Goal: Information Seeking & Learning: Check status

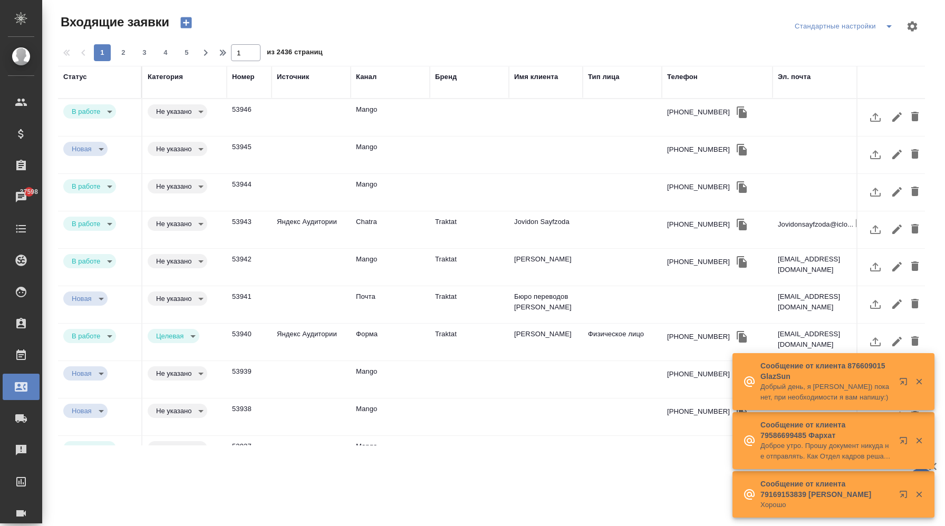
select select "RU"
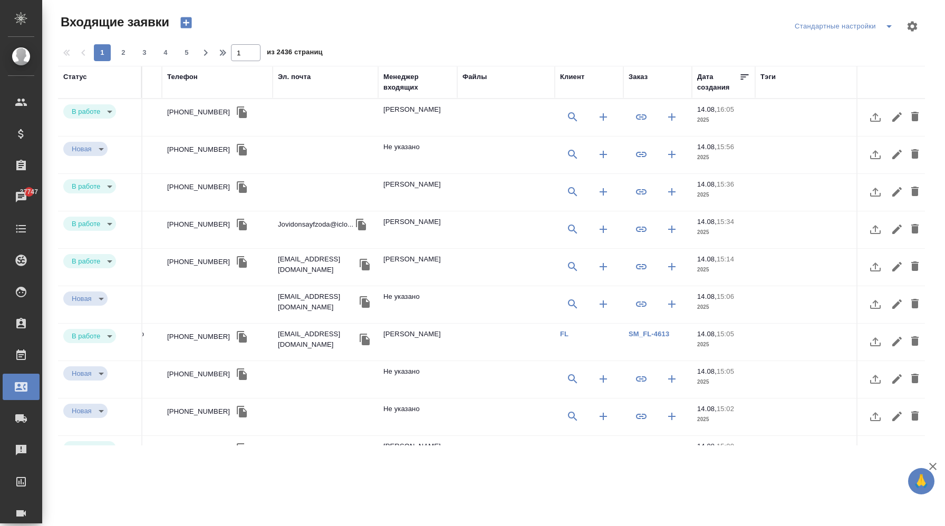
scroll to position [0, 525]
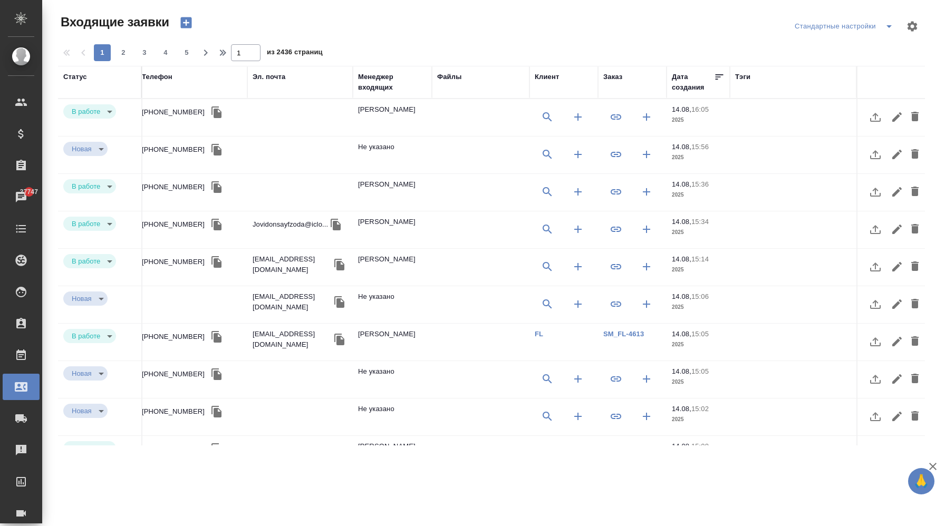
click at [618, 80] on div "Заказ" at bounding box center [612, 77] width 19 height 11
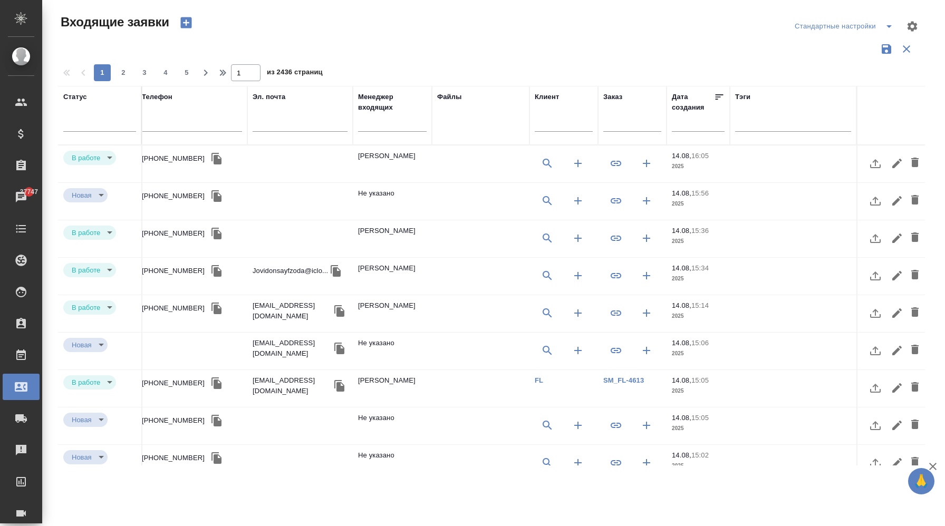
click at [620, 121] on input "text" at bounding box center [632, 124] width 58 height 13
paste input "V_FL-795"
type input "V_FL-795"
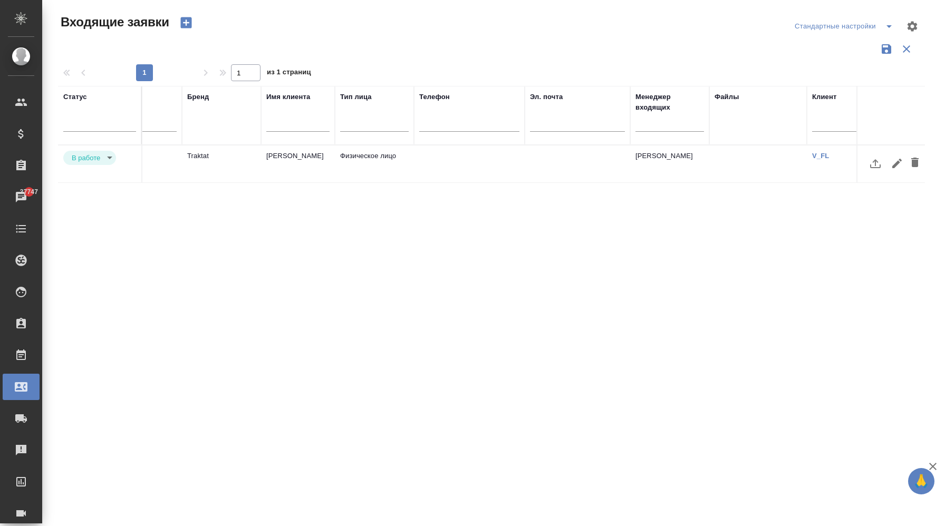
scroll to position [0, 0]
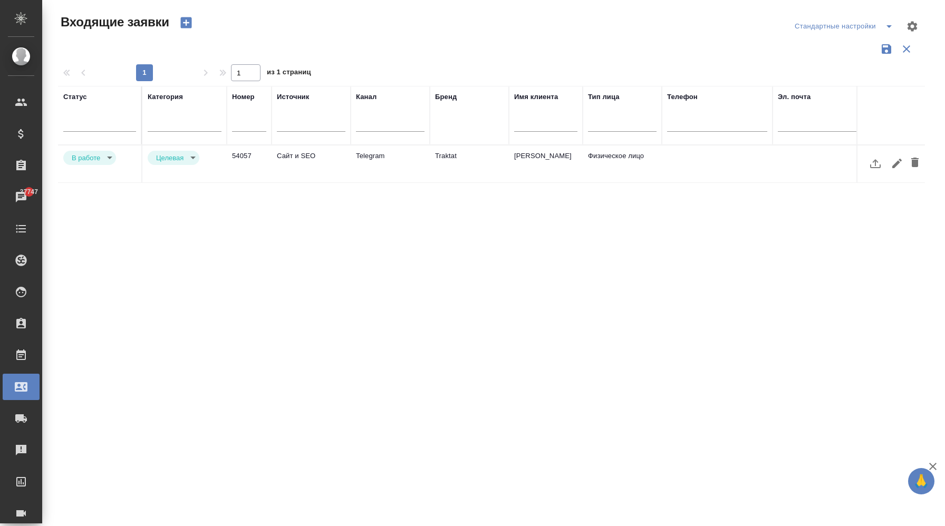
click at [296, 160] on td "Сайт и SEO" at bounding box center [311, 164] width 79 height 37
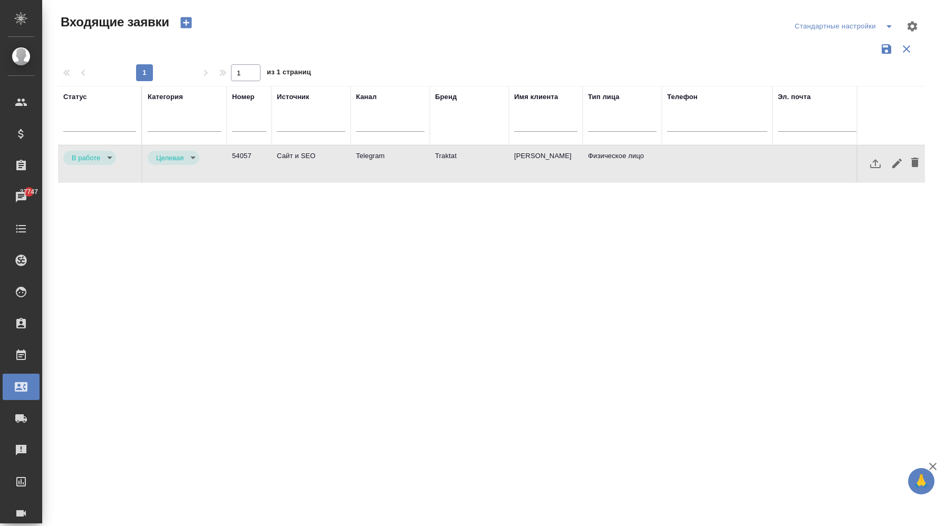
click at [293, 153] on td "Сайт и SEO" at bounding box center [311, 164] width 79 height 37
click at [292, 158] on td "Сайт и SEO" at bounding box center [311, 164] width 79 height 37
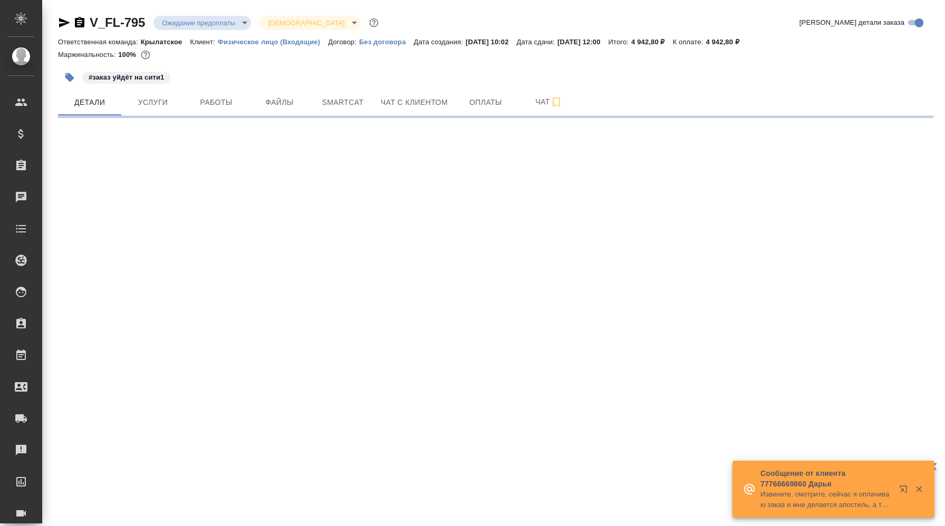
select select "RU"
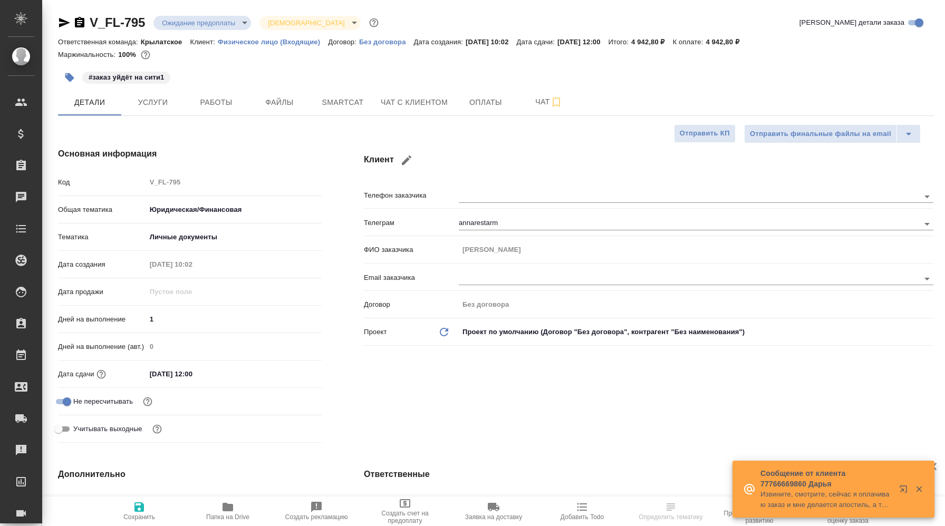
type textarea "x"
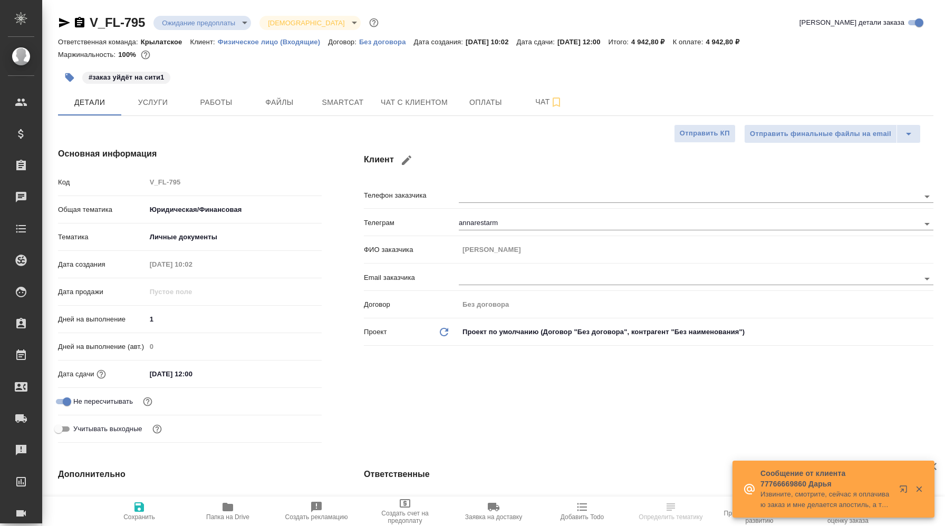
type textarea "x"
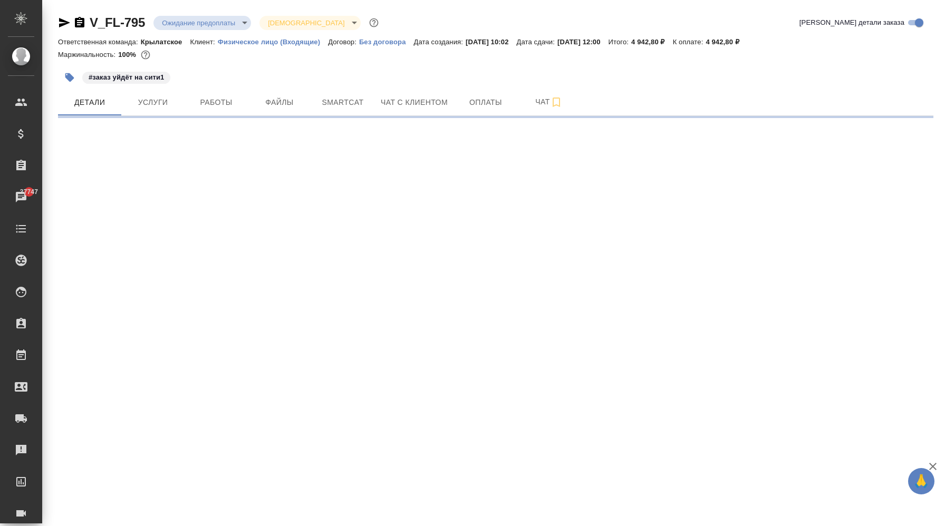
select select "RU"
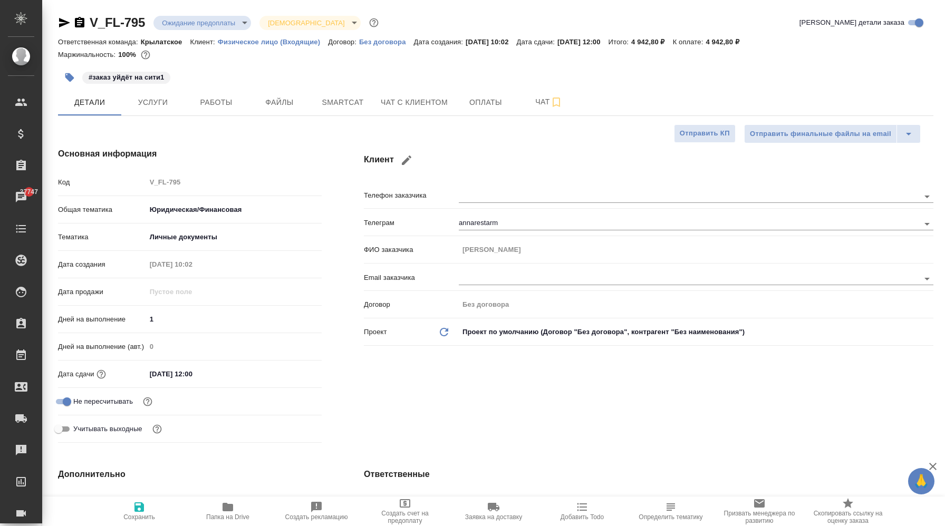
type textarea "x"
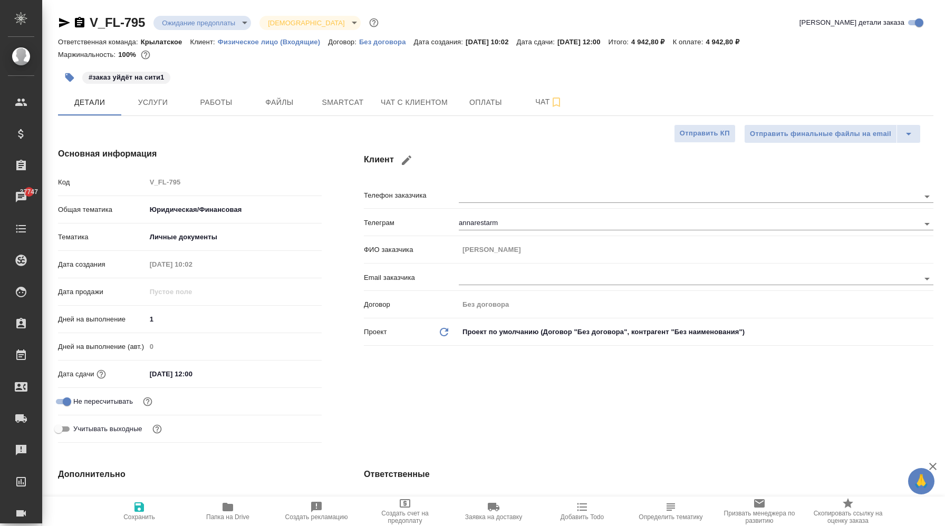
type textarea "x"
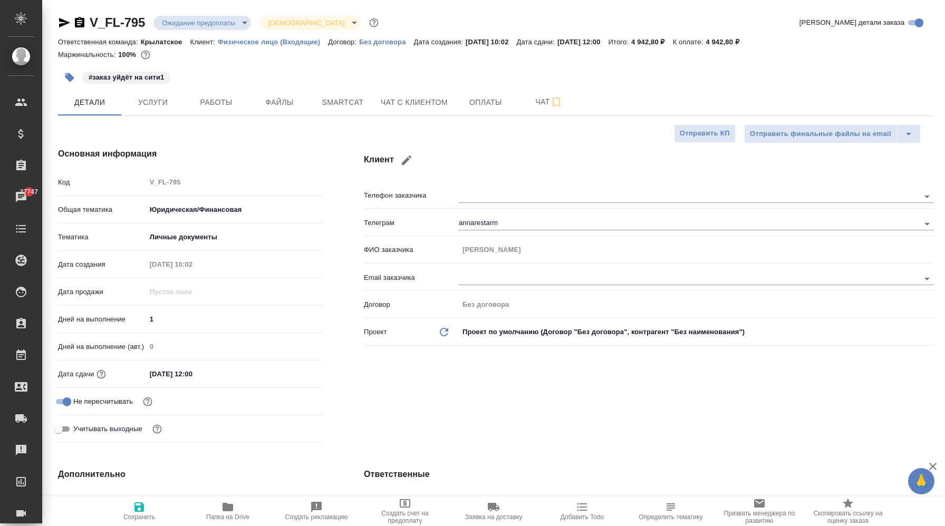
type textarea "x"
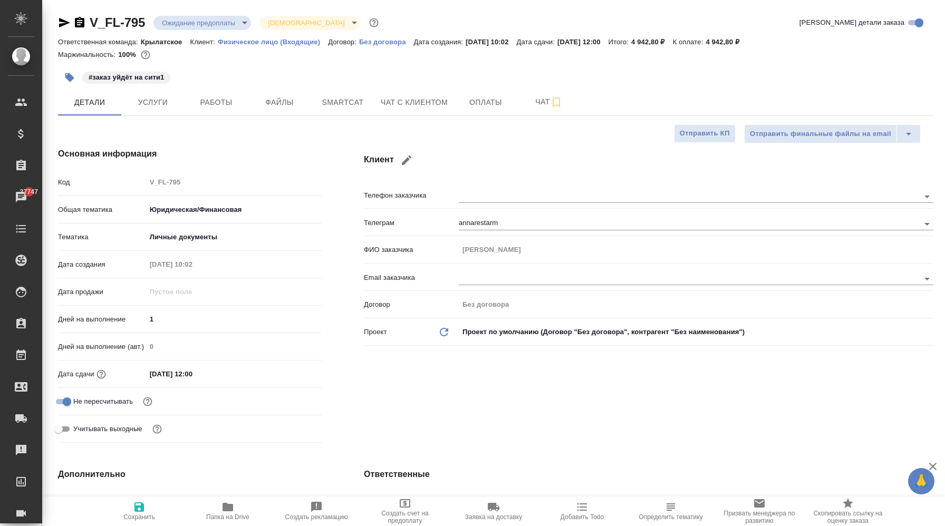
type textarea "x"
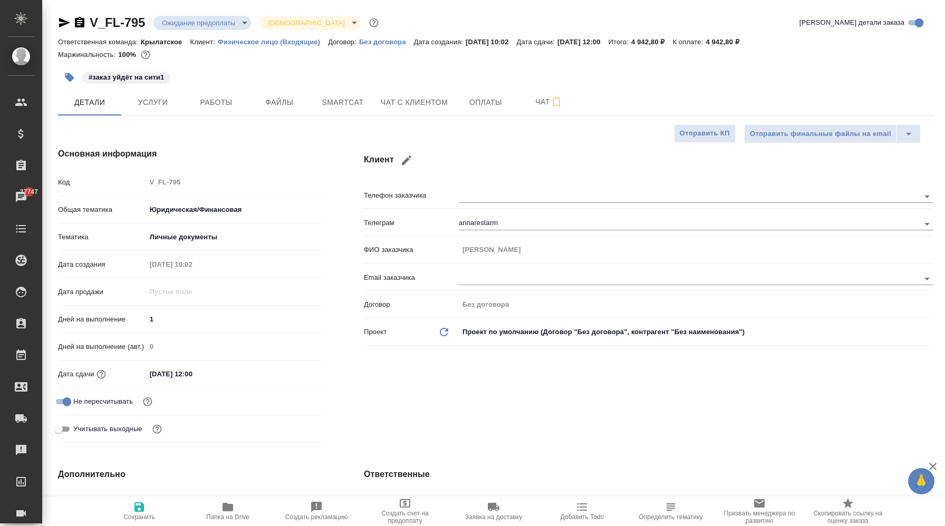
type textarea "x"
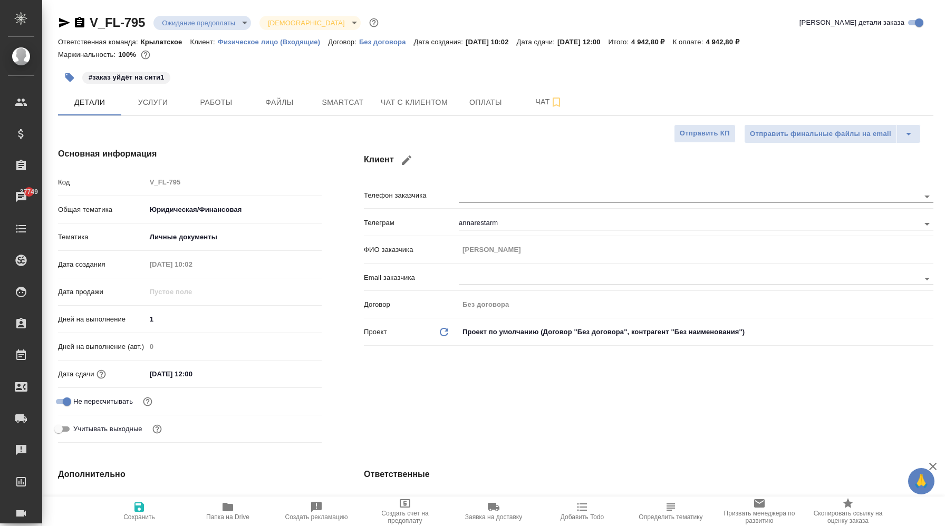
type textarea "x"
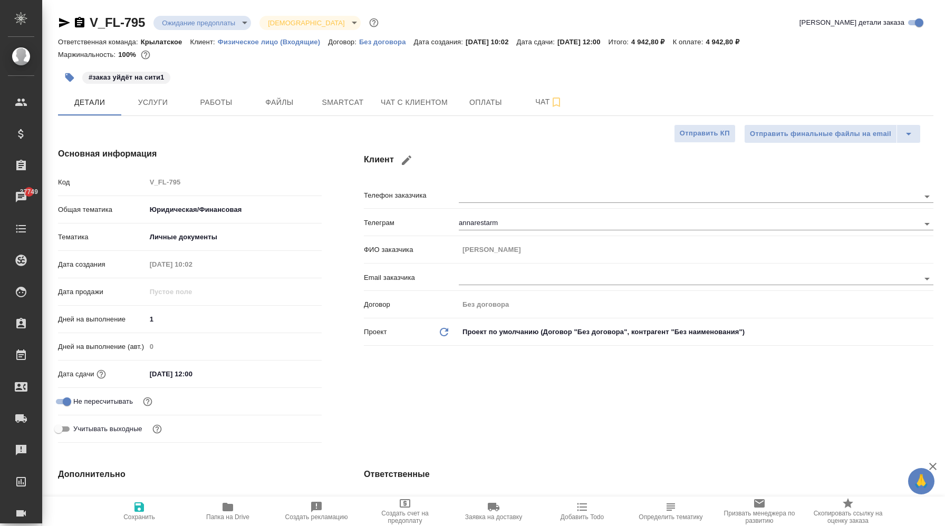
type textarea "x"
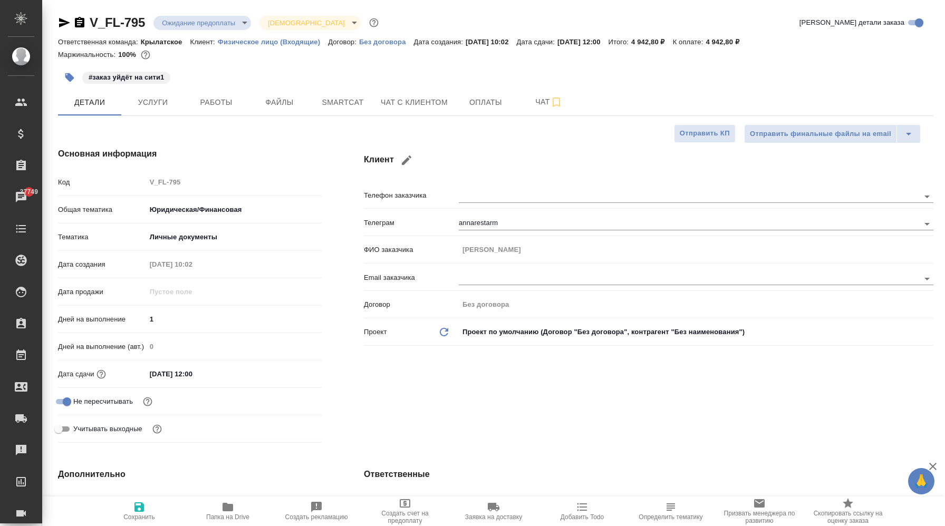
type textarea "x"
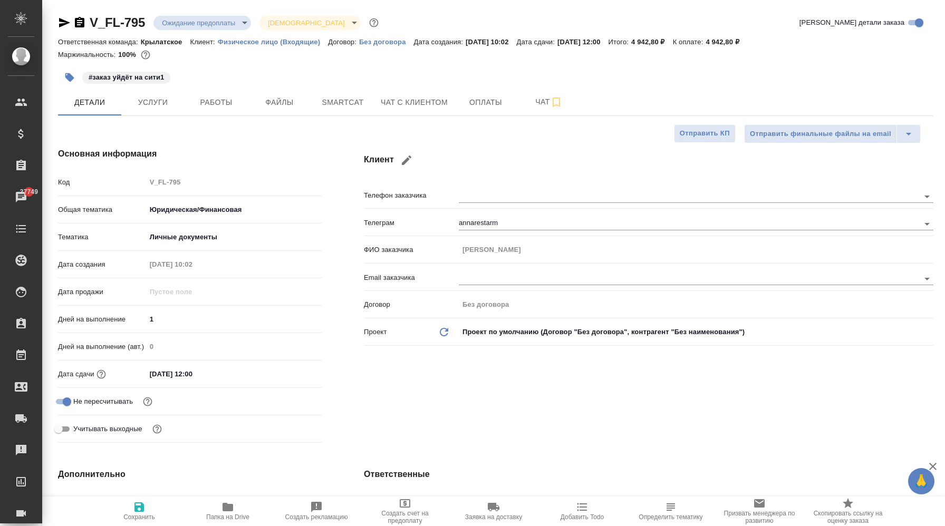
type textarea "x"
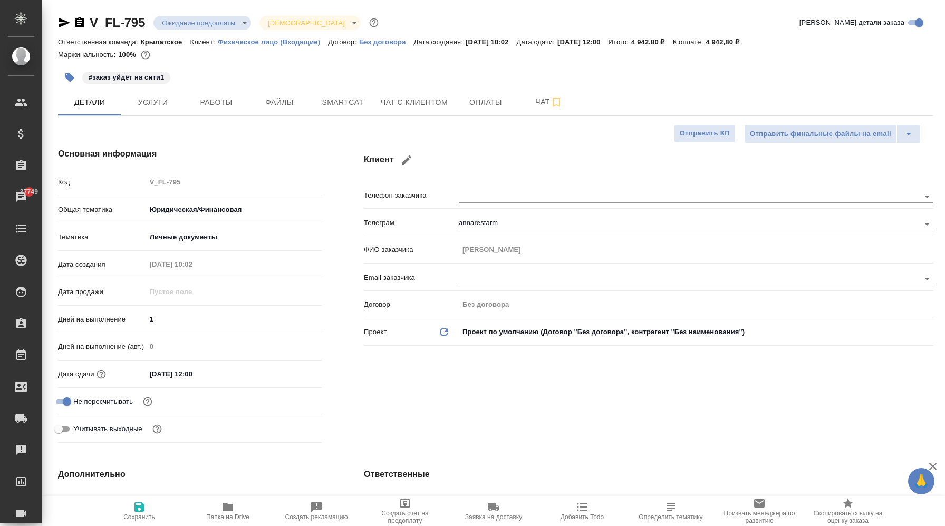
type textarea "x"
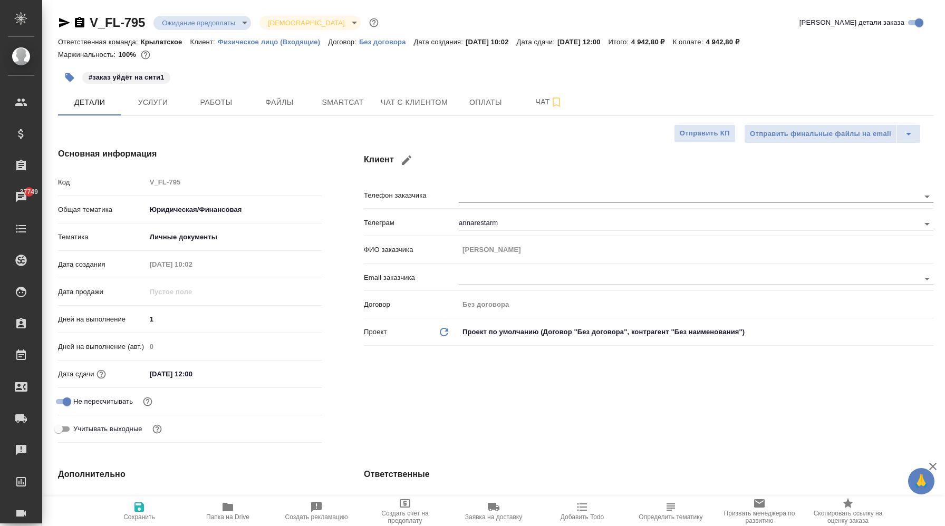
type textarea "x"
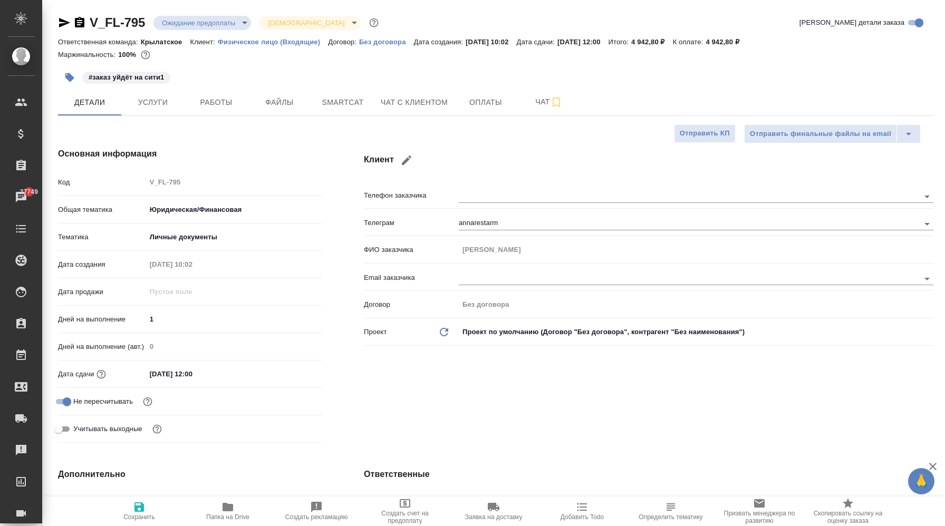
type textarea "x"
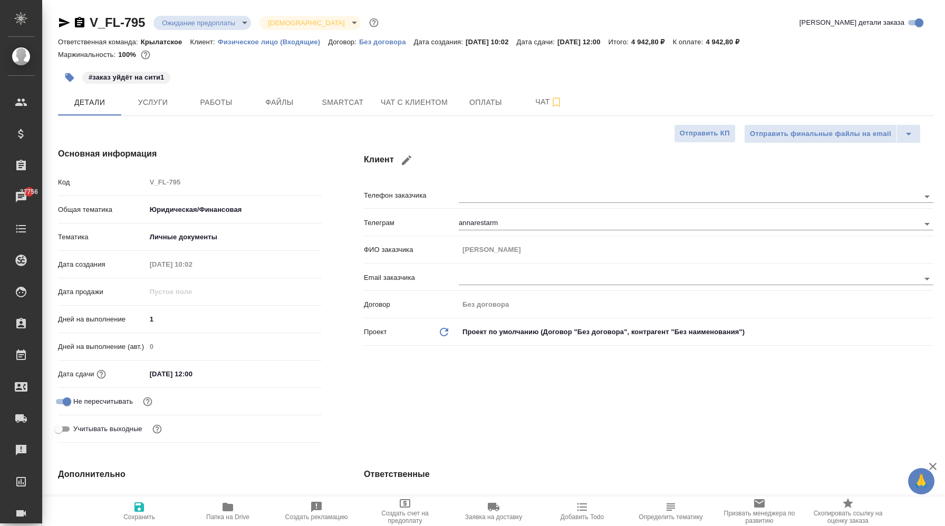
type textarea "x"
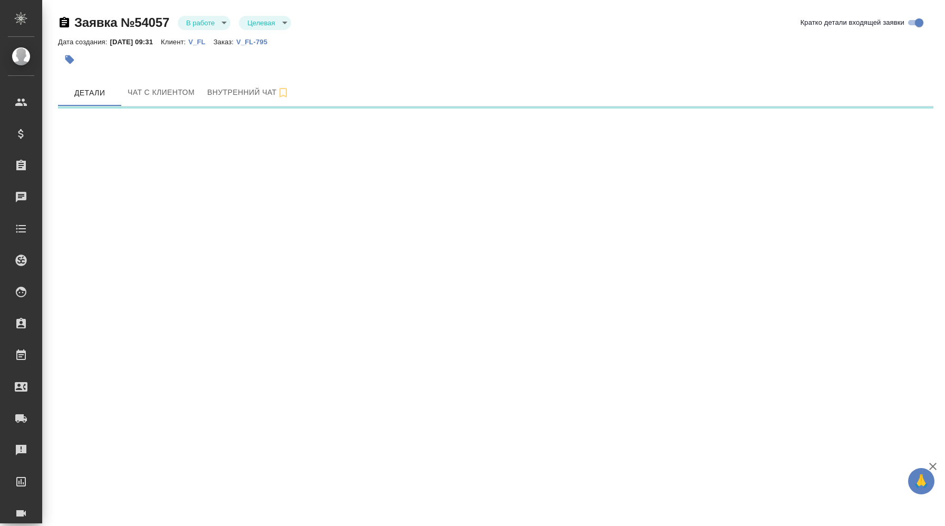
select select "RU"
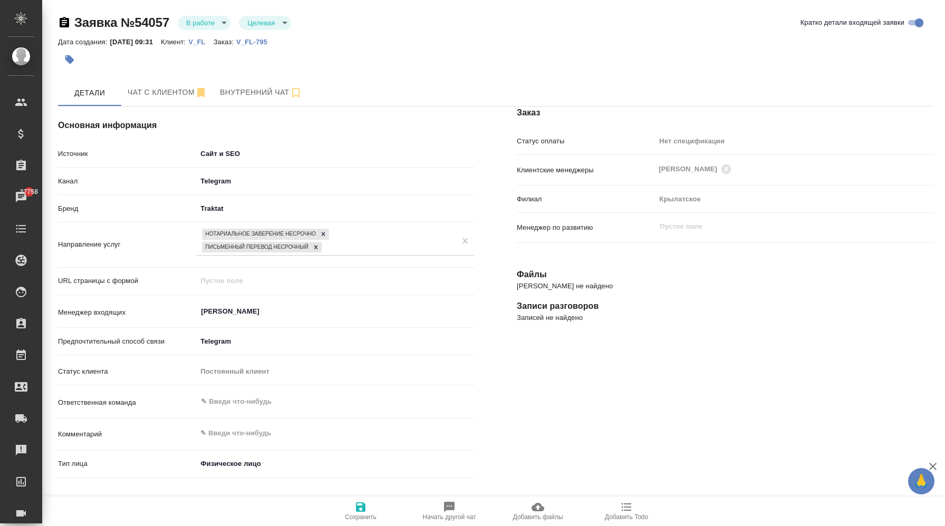
type textarea "x"
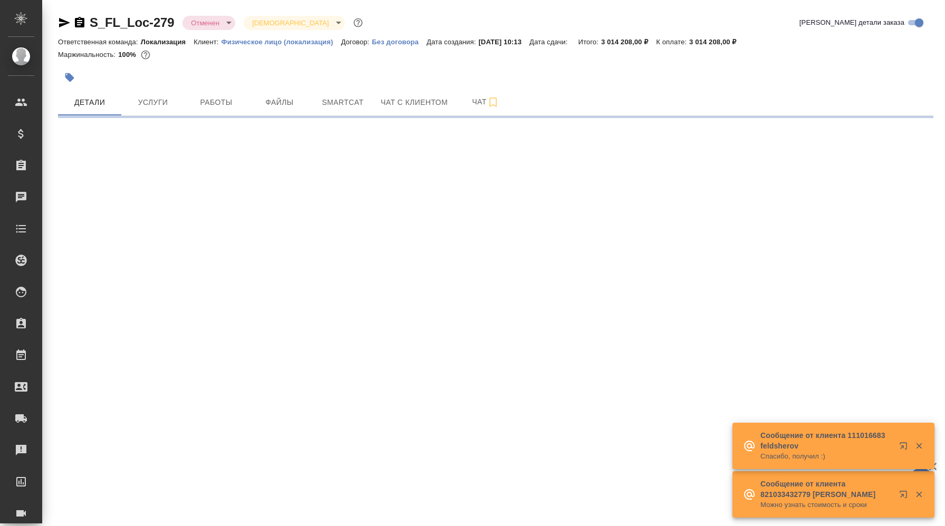
select select "RU"
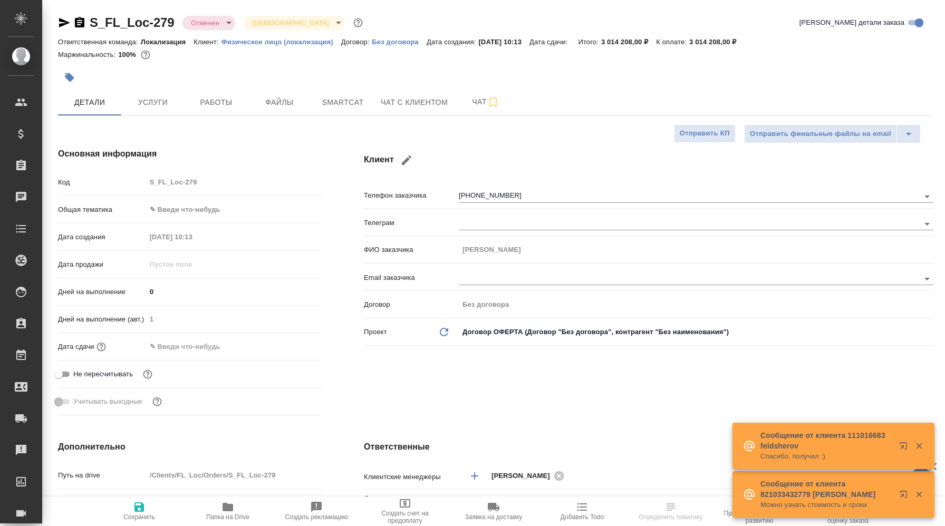
type textarea "x"
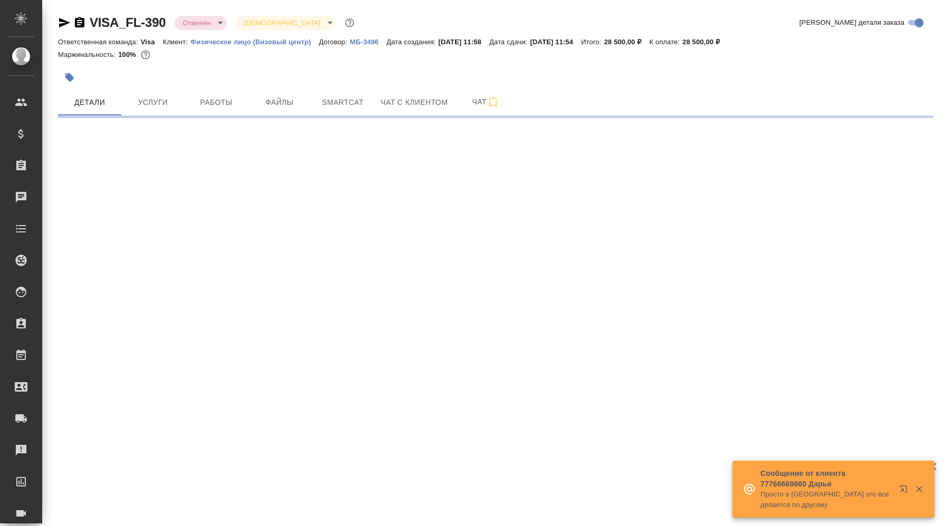
select select "RU"
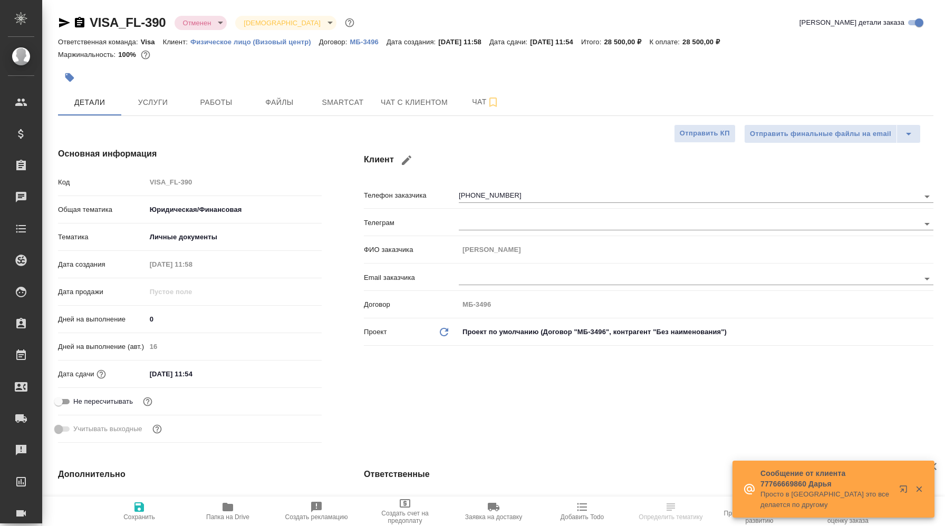
type textarea "x"
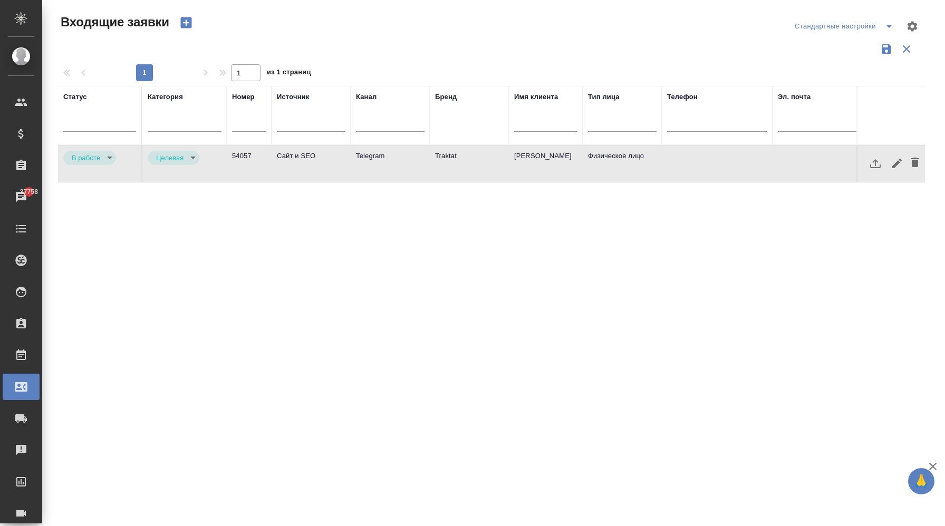
select select "RU"
click at [463, 126] on div "Бренд" at bounding box center [469, 115] width 69 height 47
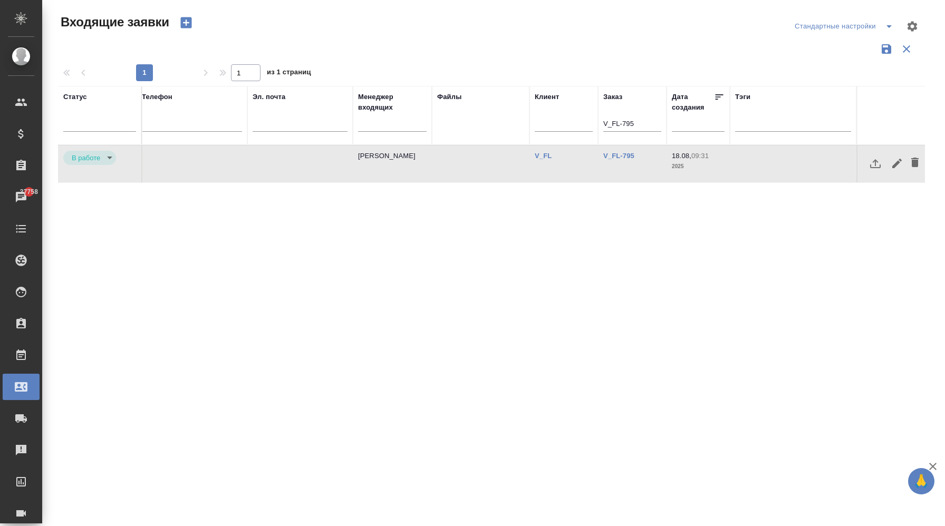
click at [644, 126] on input "V_FL-795" at bounding box center [632, 124] width 58 height 13
paste input "T_FL-25850"
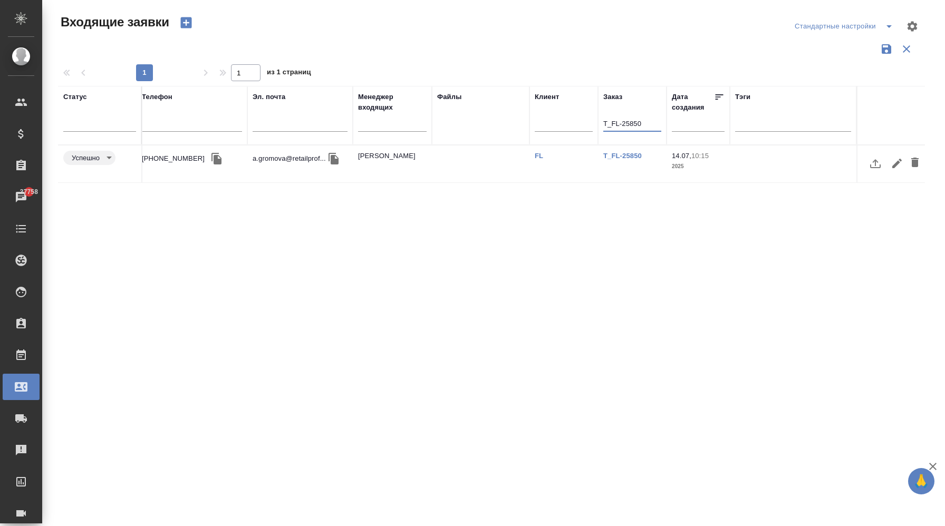
click at [624, 124] on input "T_FL-25850" at bounding box center [632, 124] width 58 height 13
paste input "MM-1"
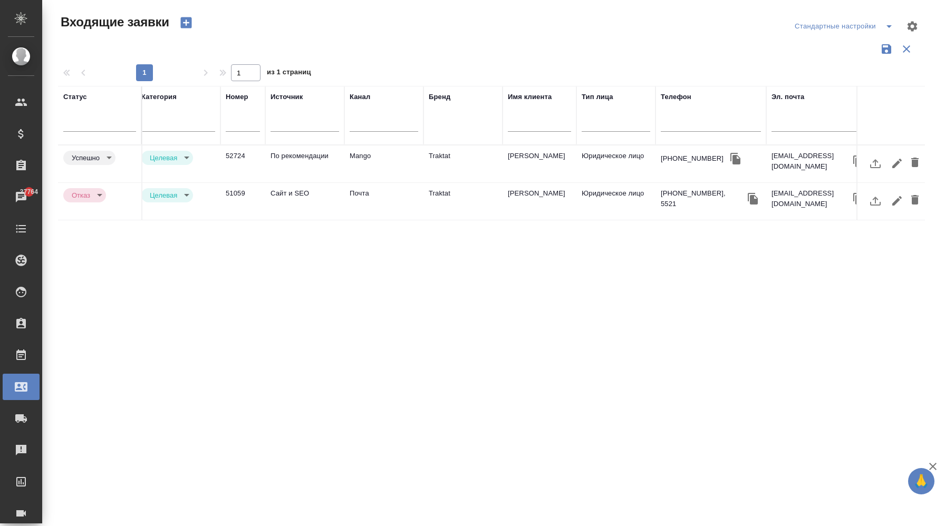
scroll to position [0, 0]
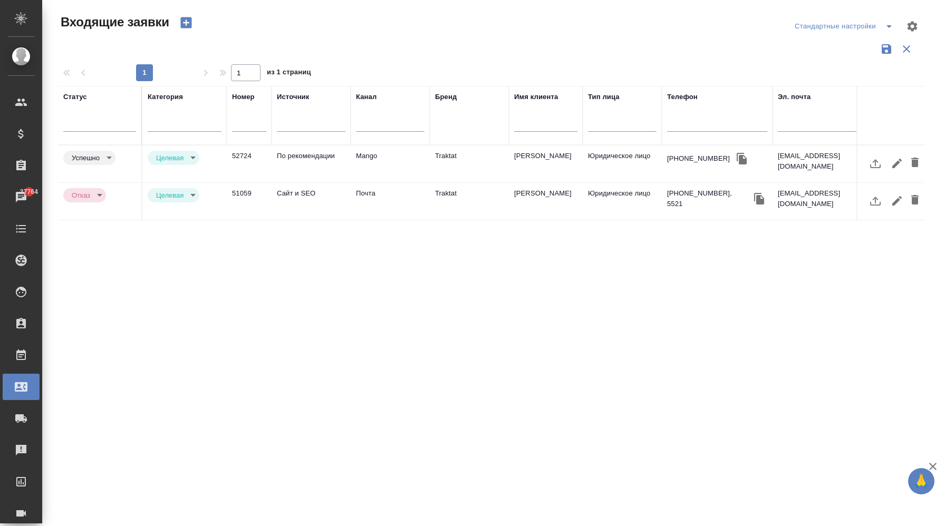
type input "MM-1"
click at [392, 168] on td "Mango" at bounding box center [390, 164] width 79 height 37
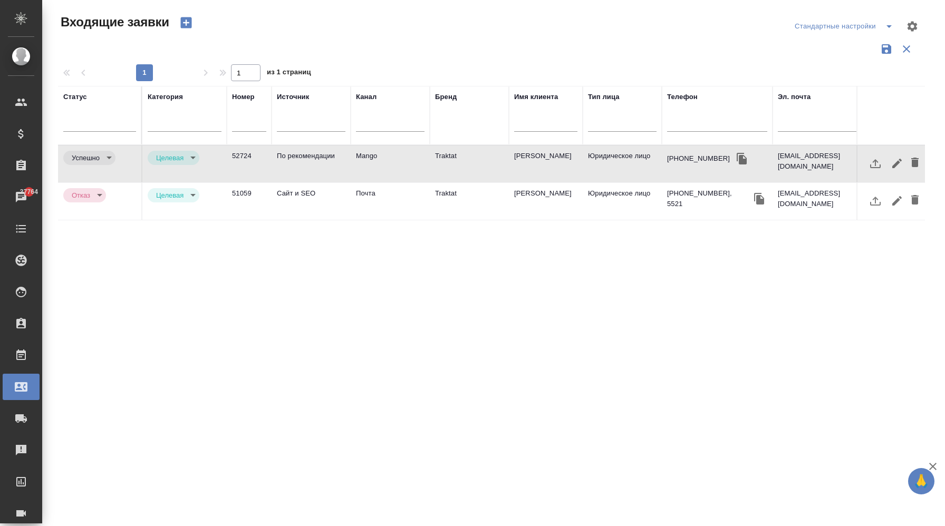
click at [392, 168] on td "Mango" at bounding box center [390, 164] width 79 height 37
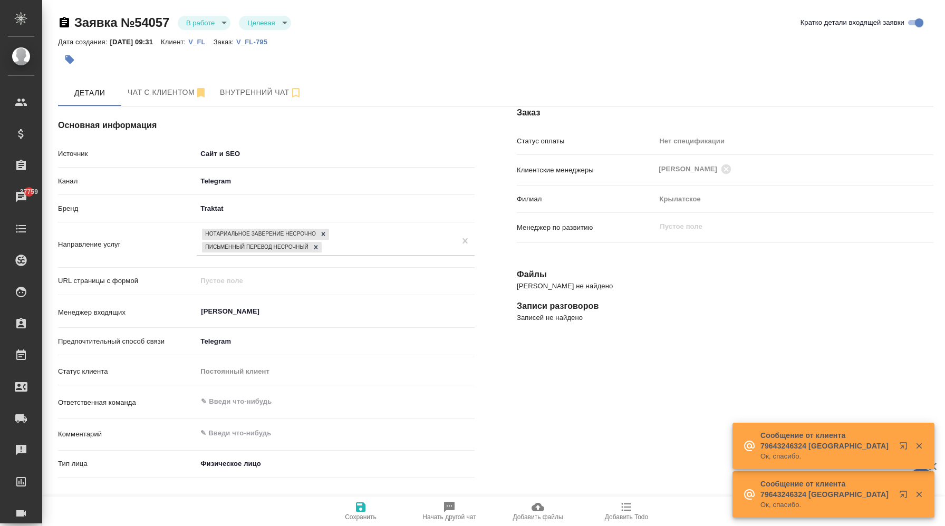
select select "RU"
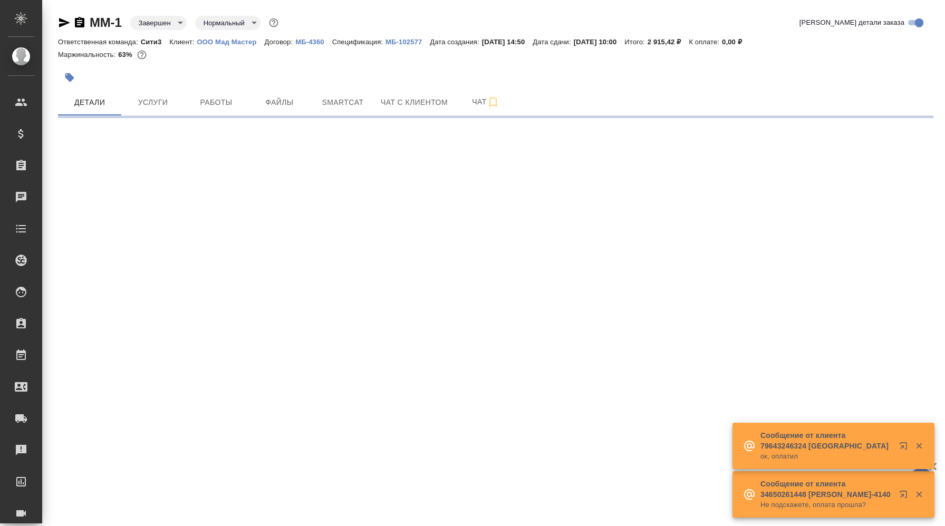
select select "RU"
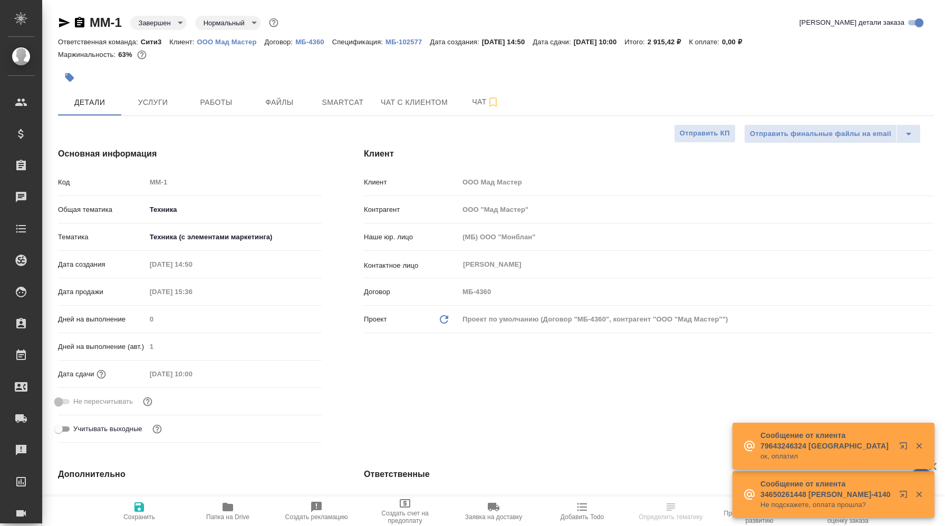
type textarea "x"
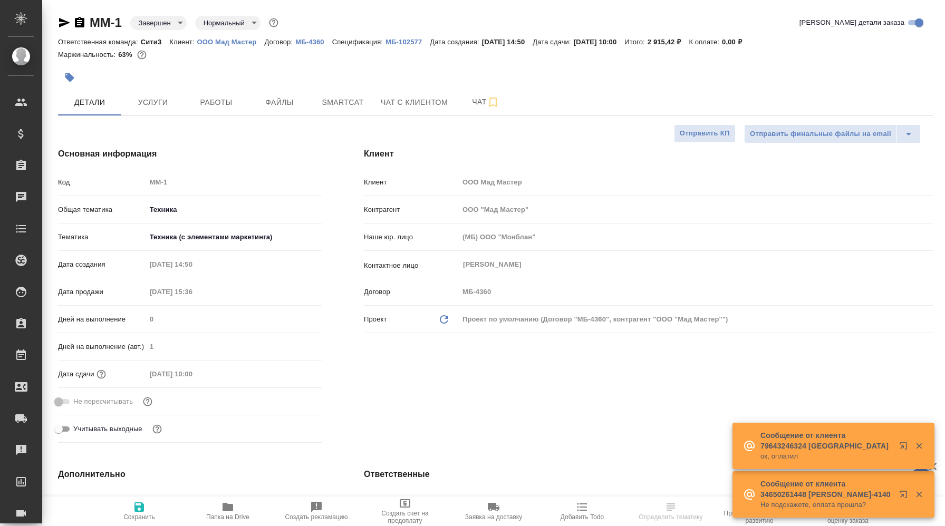
type textarea "x"
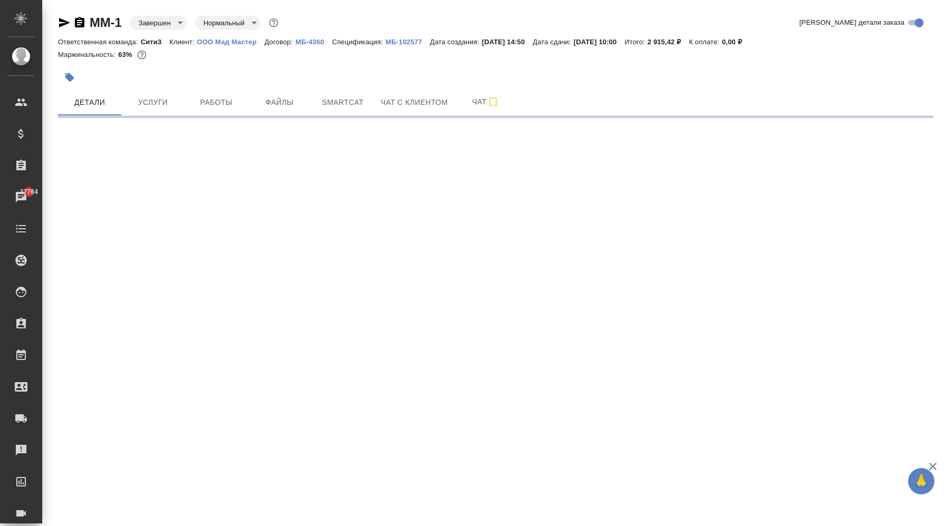
select select "RU"
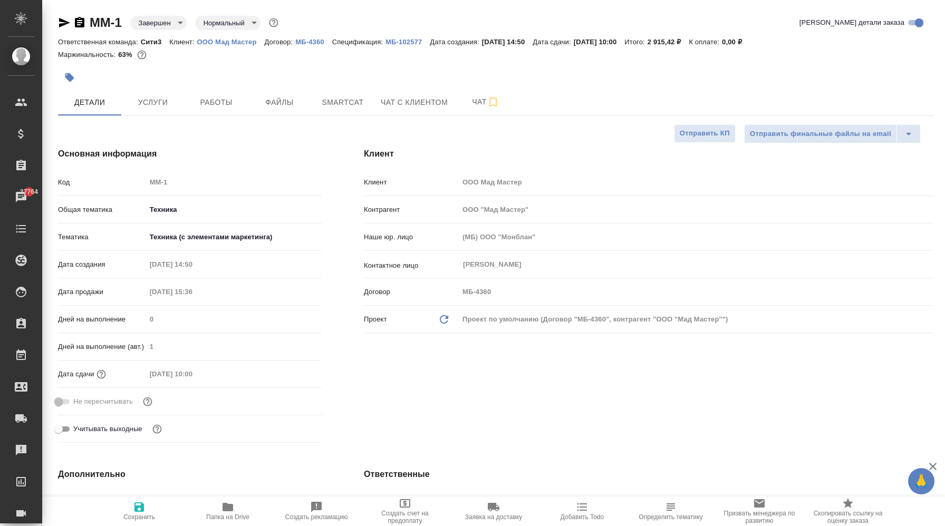
type textarea "x"
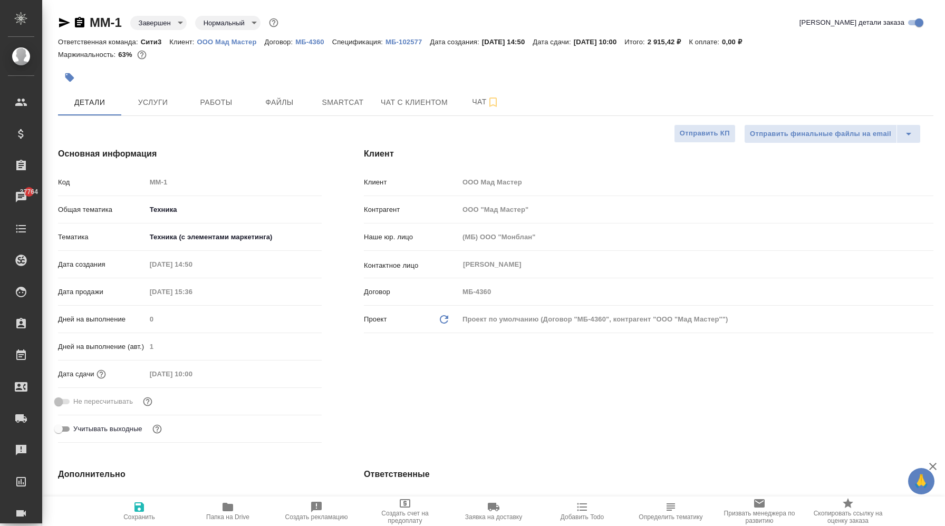
type textarea "x"
drag, startPoint x: 124, startPoint y: 26, endPoint x: 94, endPoint y: 26, distance: 30.6
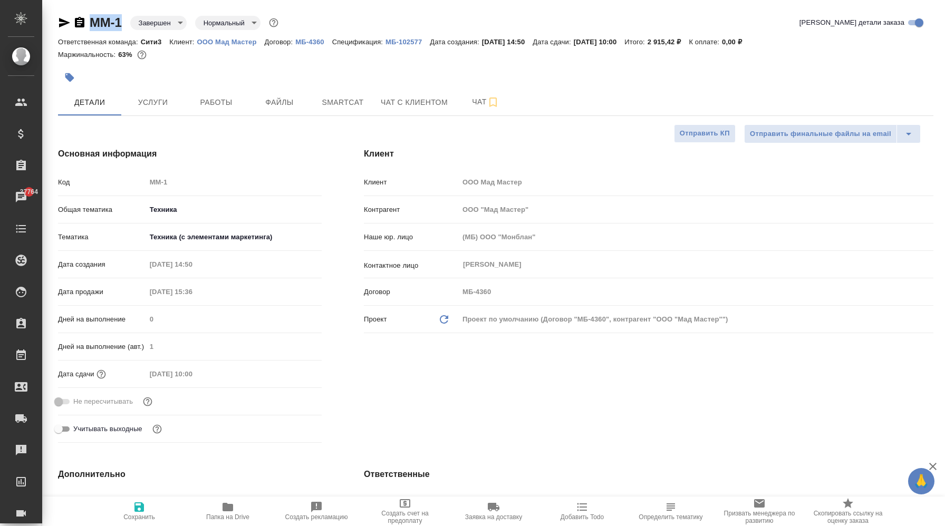
click at [94, 26] on div "MM-1 Завершен closed Нормальный normal" at bounding box center [169, 22] width 223 height 17
copy link "MM-1"
type textarea "x"
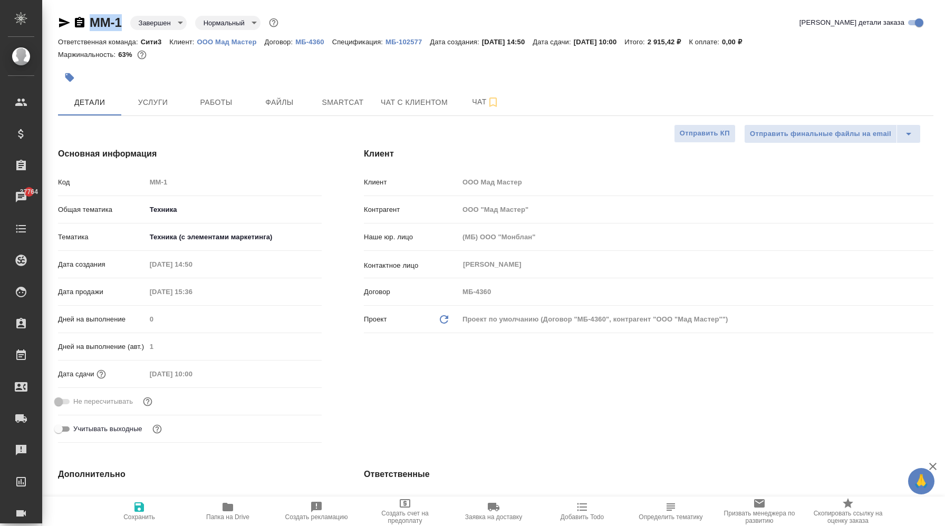
type textarea "x"
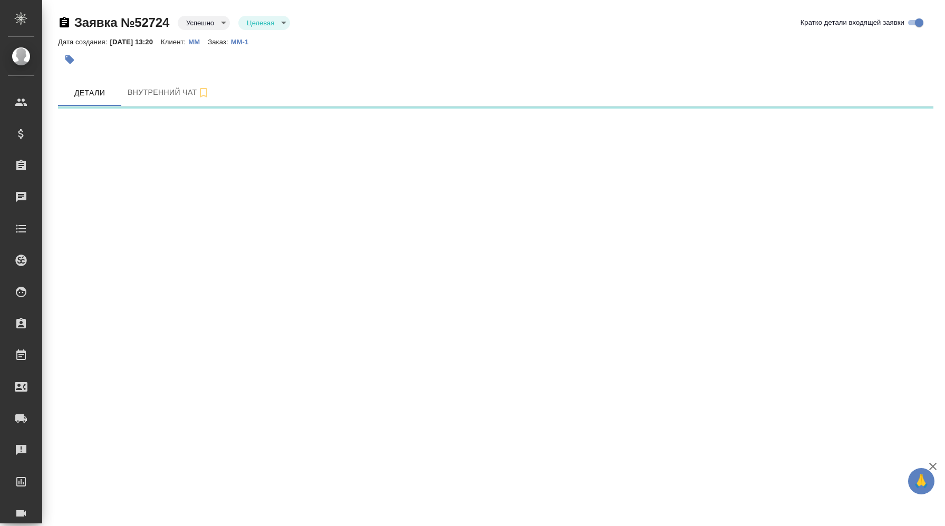
select select "RU"
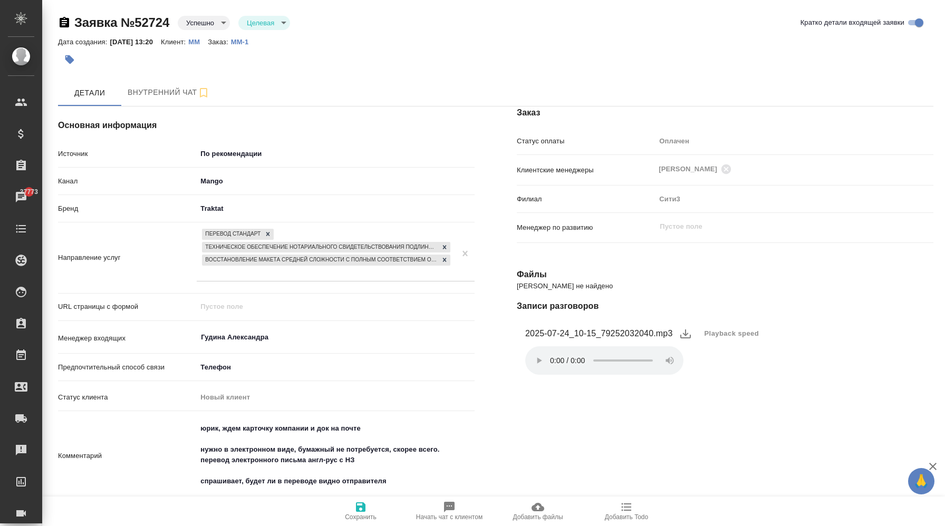
type textarea "x"
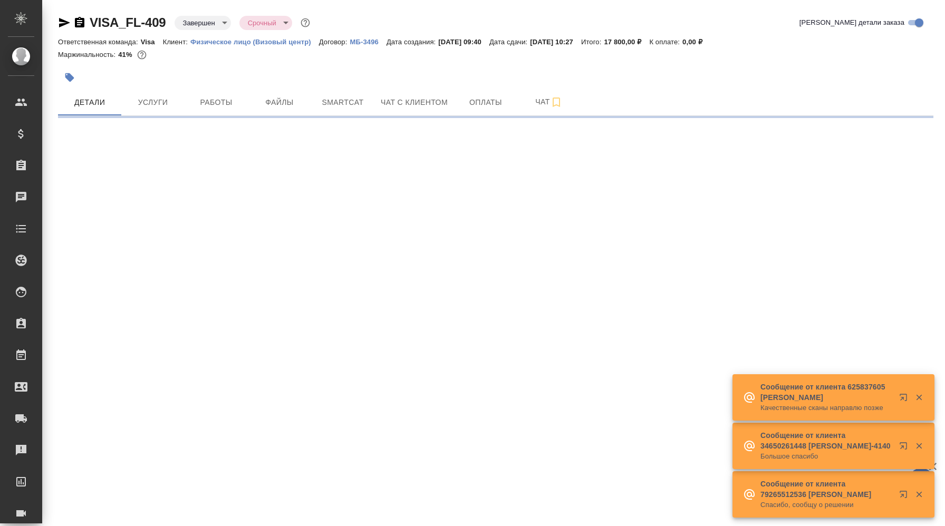
select select "RU"
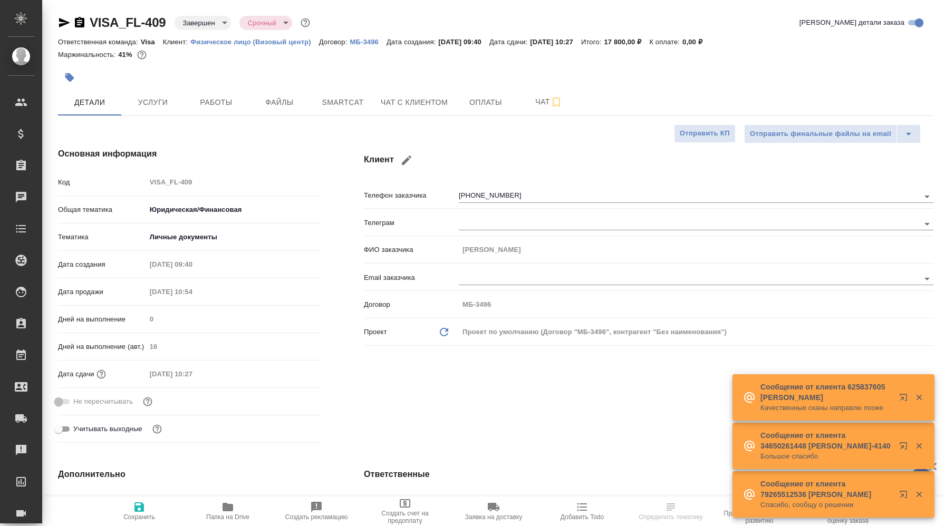
type textarea "x"
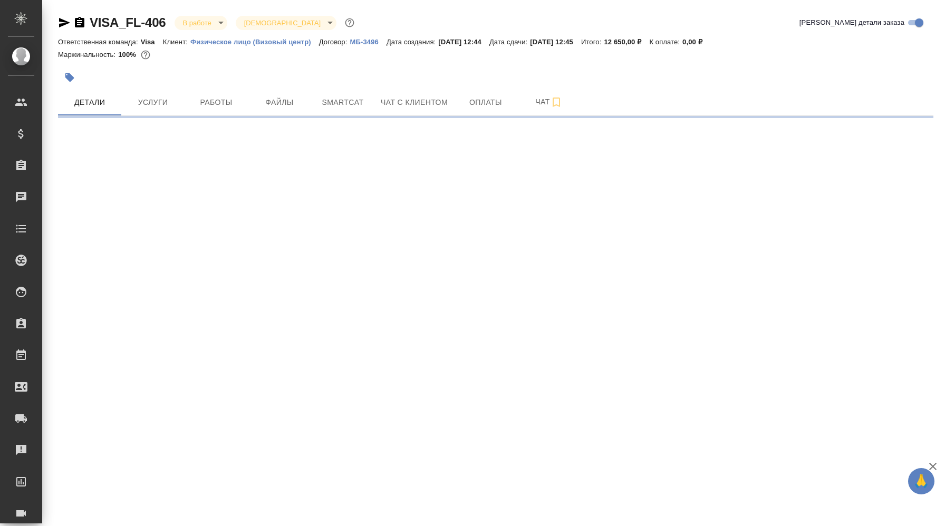
select select "RU"
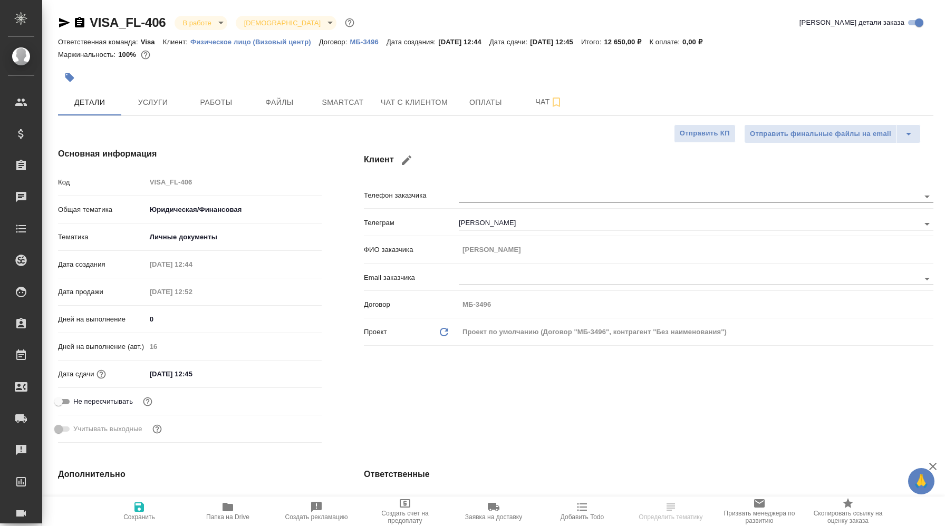
type textarea "x"
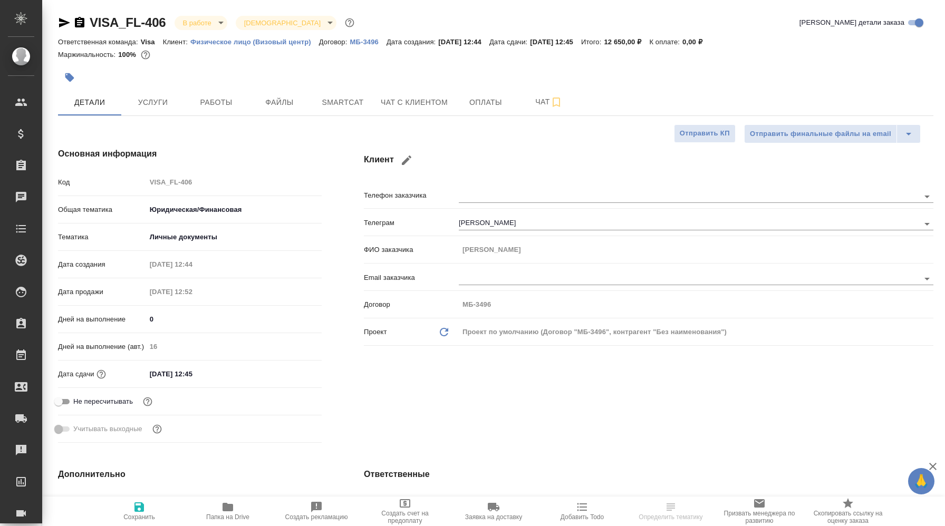
type textarea "x"
type input "[PERSON_NAME]"
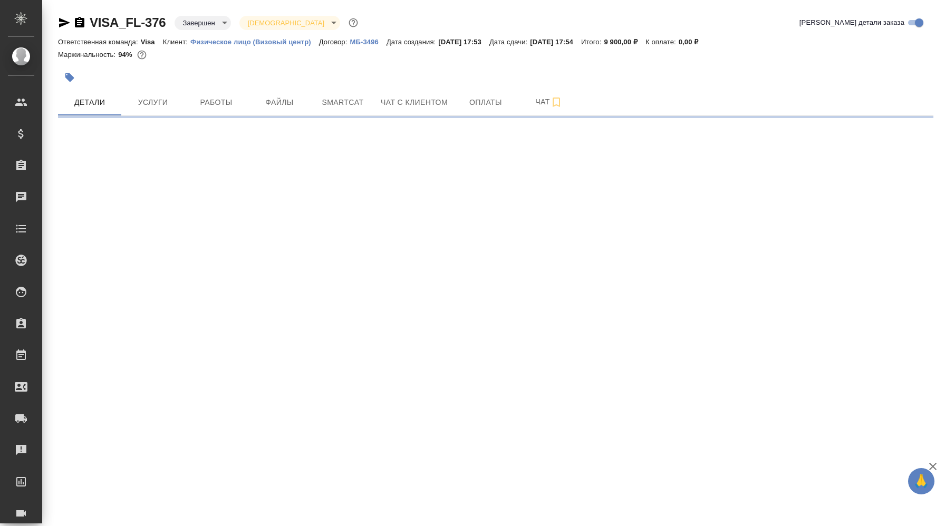
select select "RU"
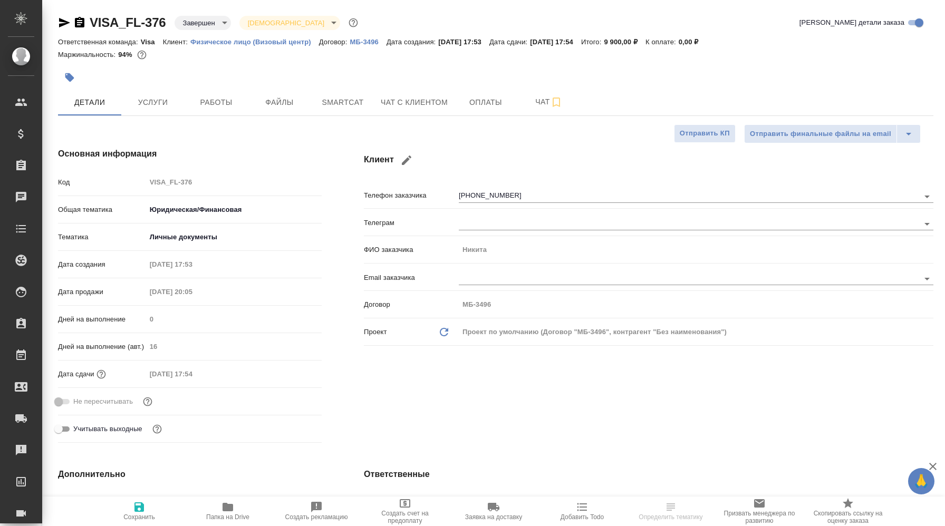
type textarea "x"
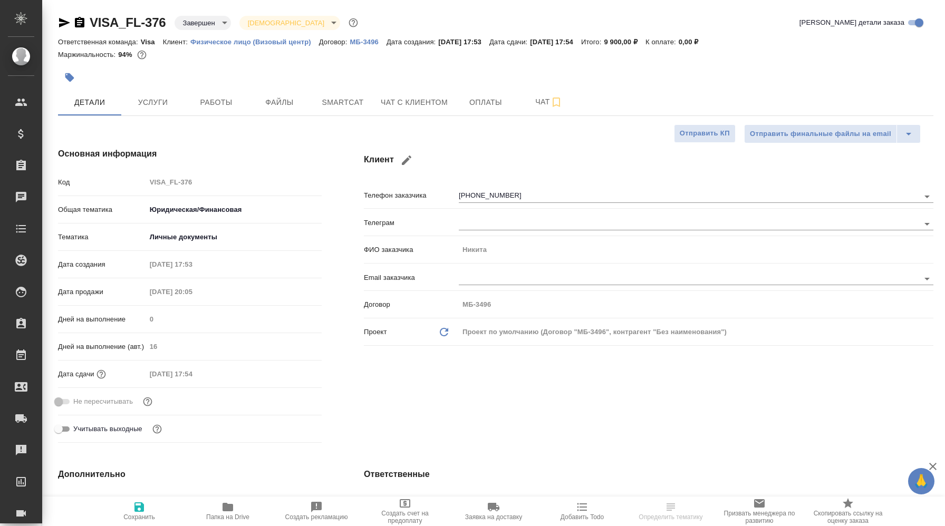
type textarea "x"
select select "RU"
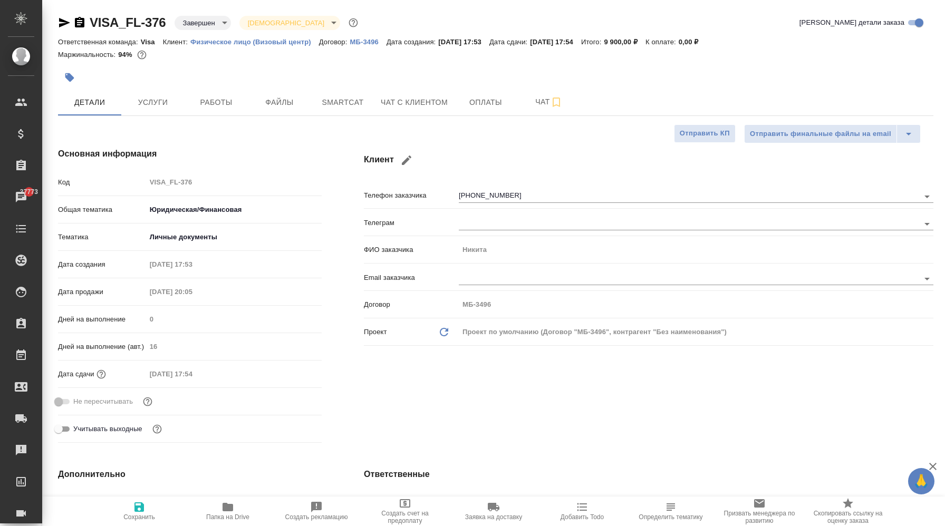
type textarea "x"
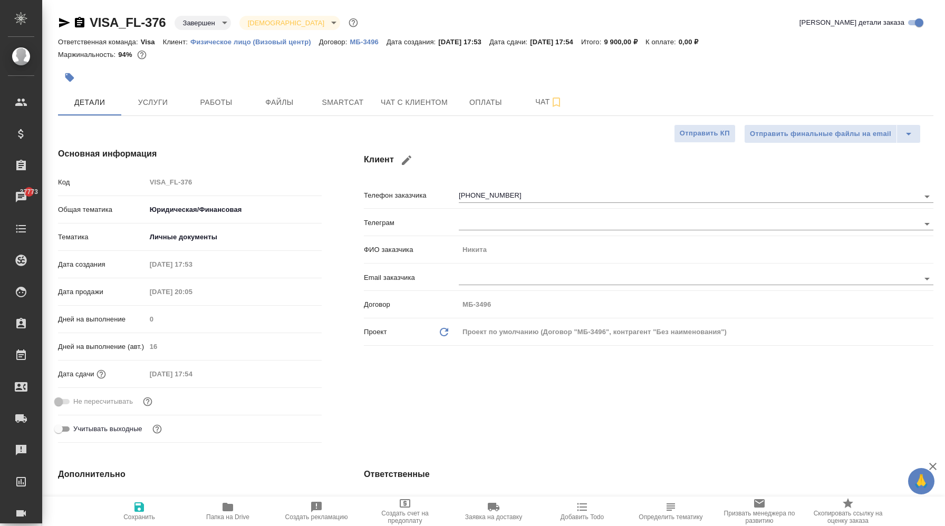
type textarea "x"
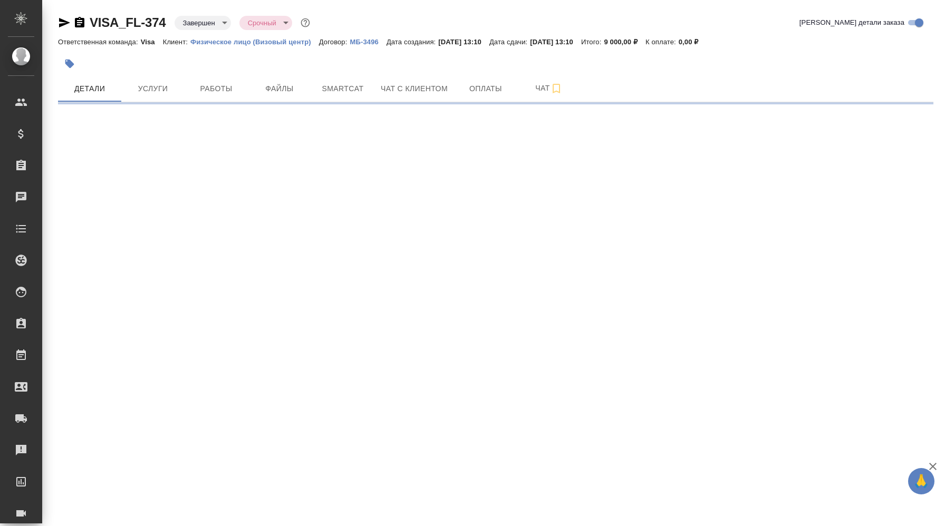
select select "RU"
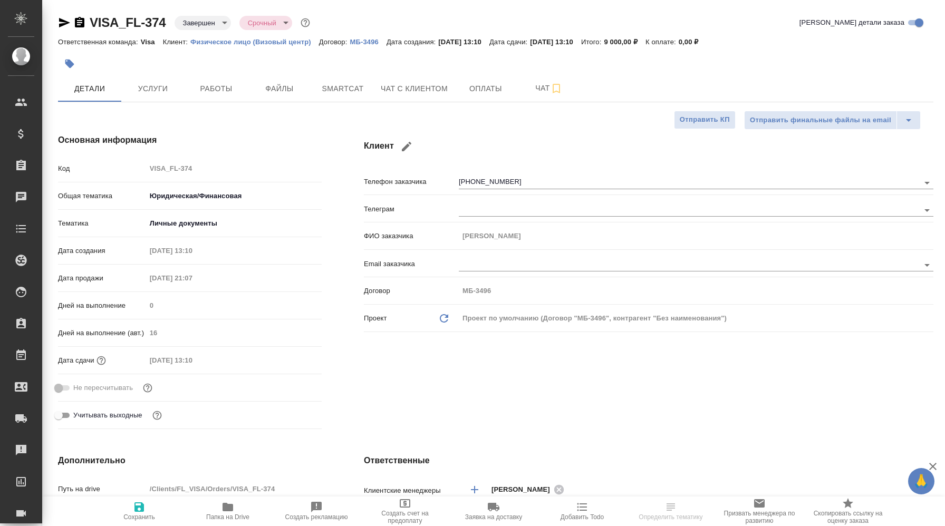
type textarea "x"
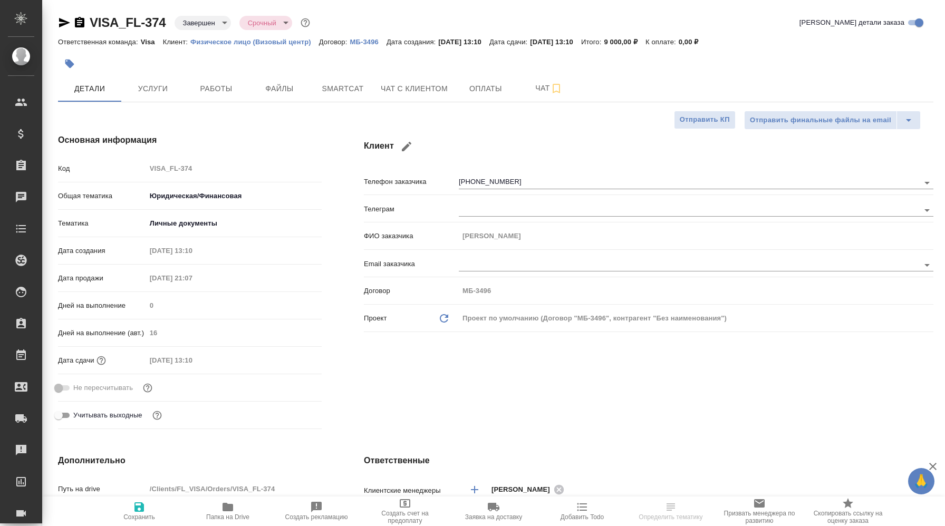
type textarea "x"
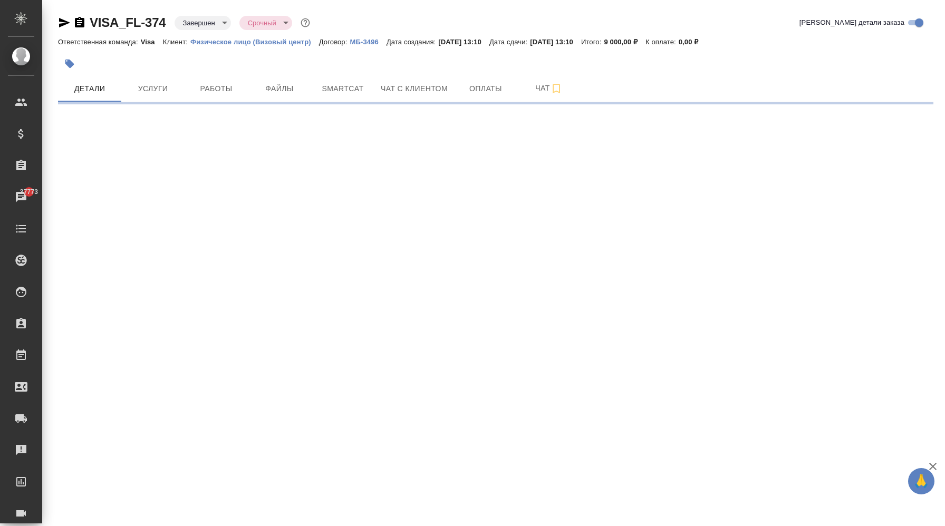
select select "RU"
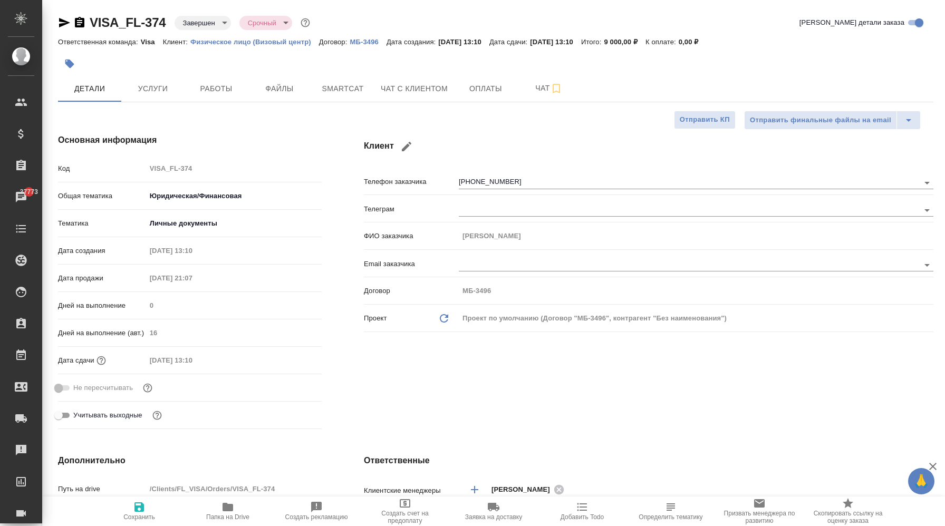
type textarea "x"
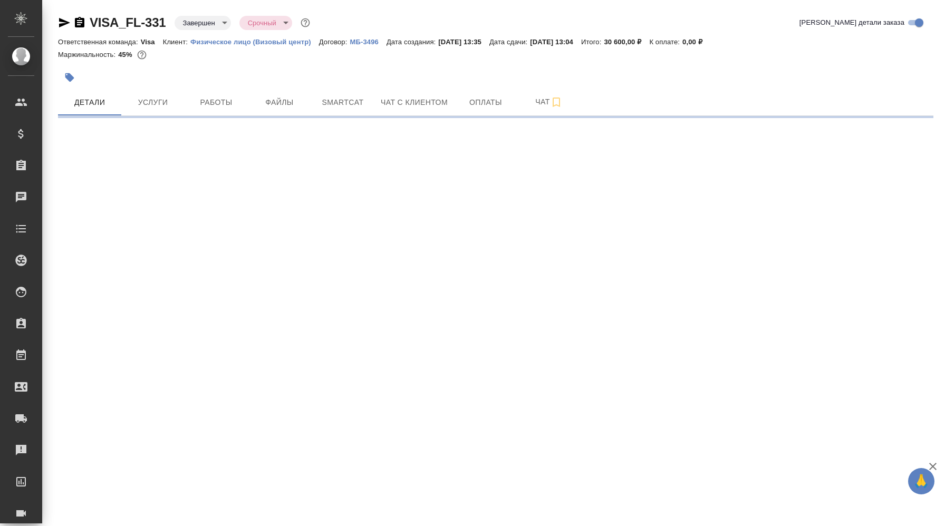
select select "RU"
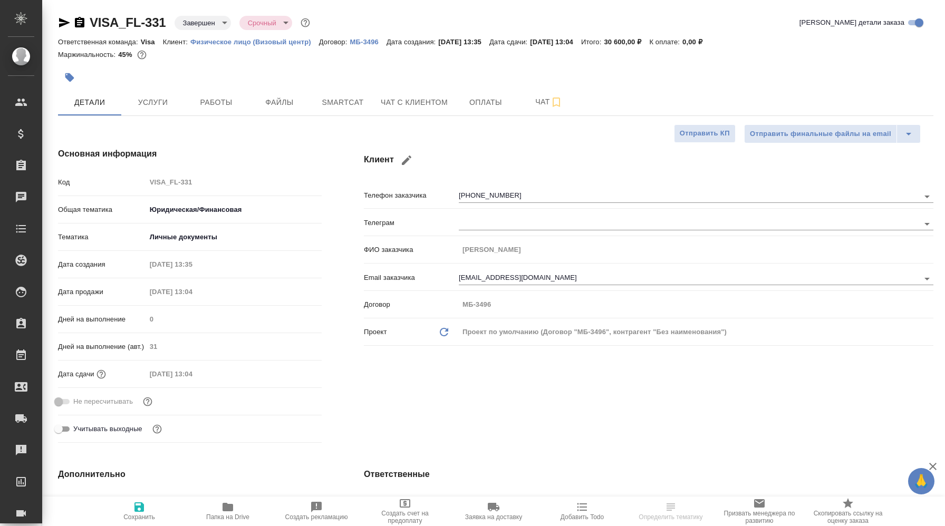
type textarea "x"
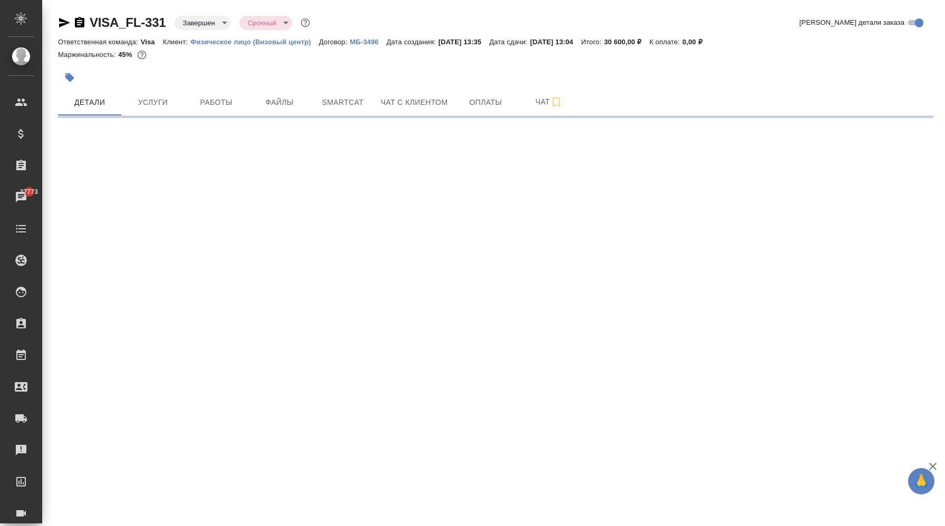
select select "RU"
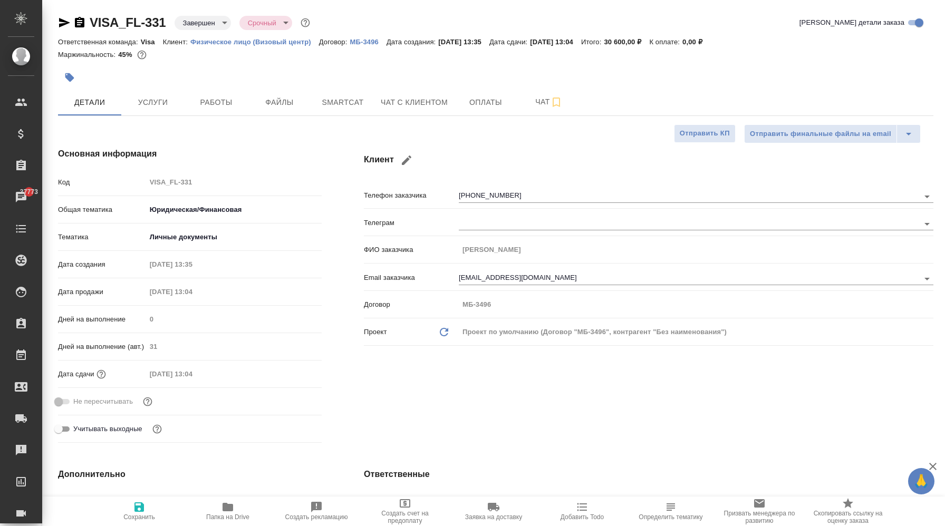
type textarea "x"
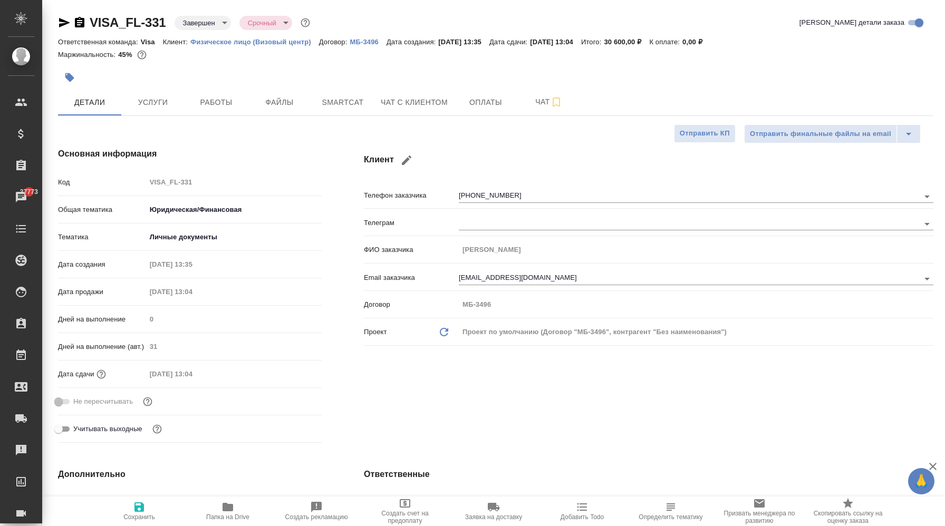
type textarea "x"
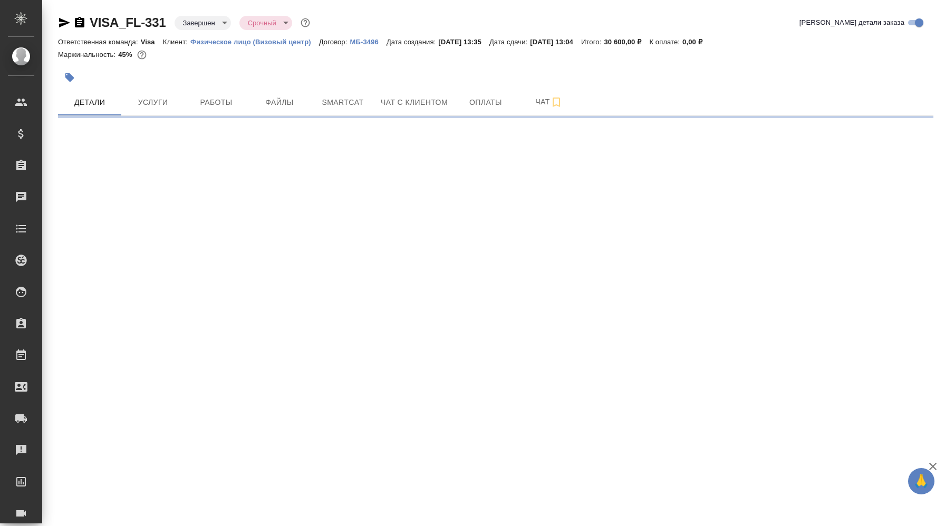
select select "RU"
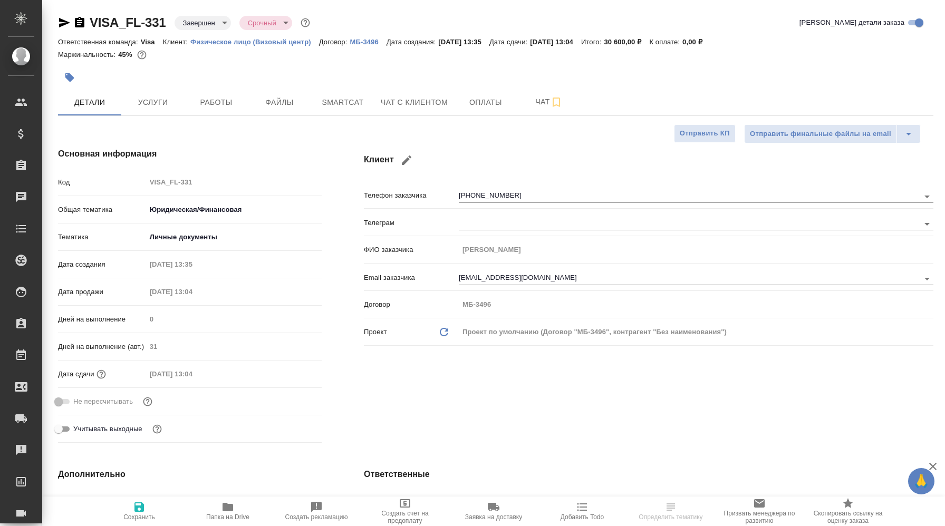
type textarea "x"
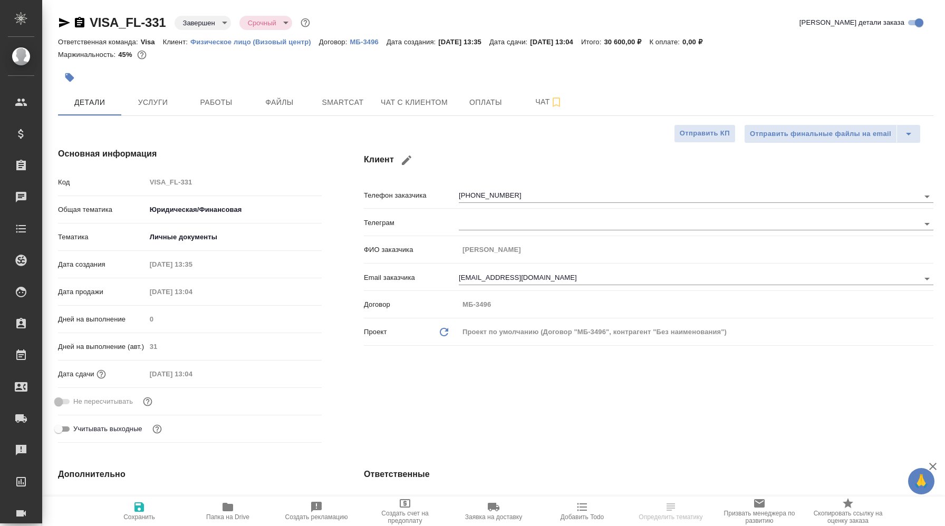
type textarea "x"
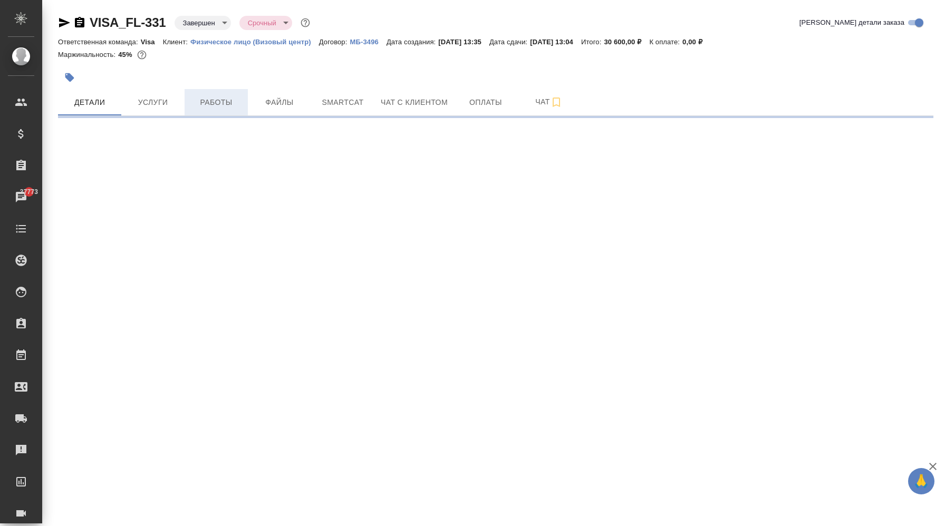
click at [222, 97] on span "Работы" at bounding box center [216, 102] width 51 height 13
select select "RU"
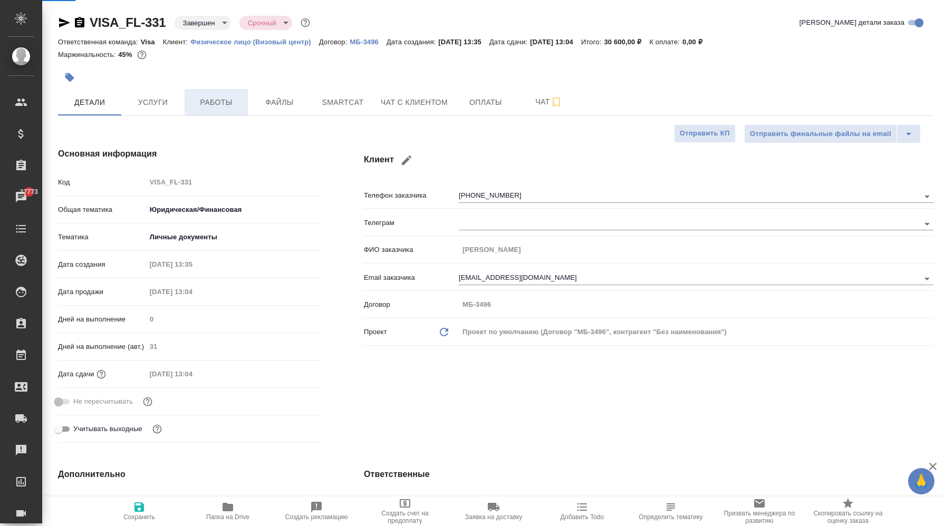
type textarea "x"
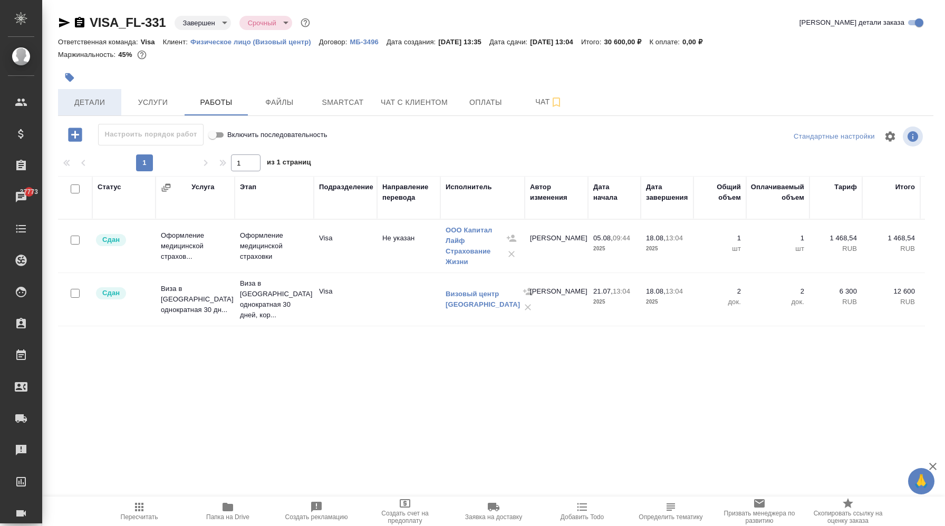
click at [92, 99] on span "Детали" at bounding box center [89, 102] width 51 height 13
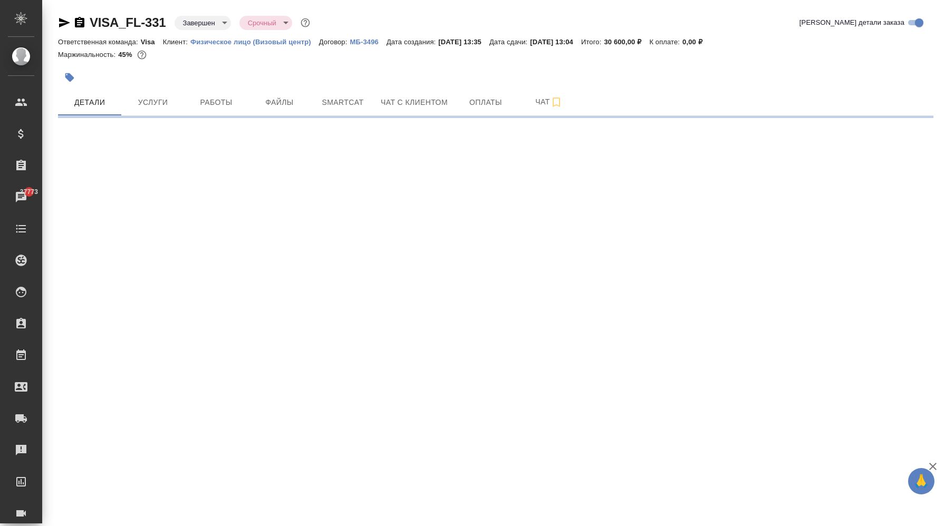
select select "RU"
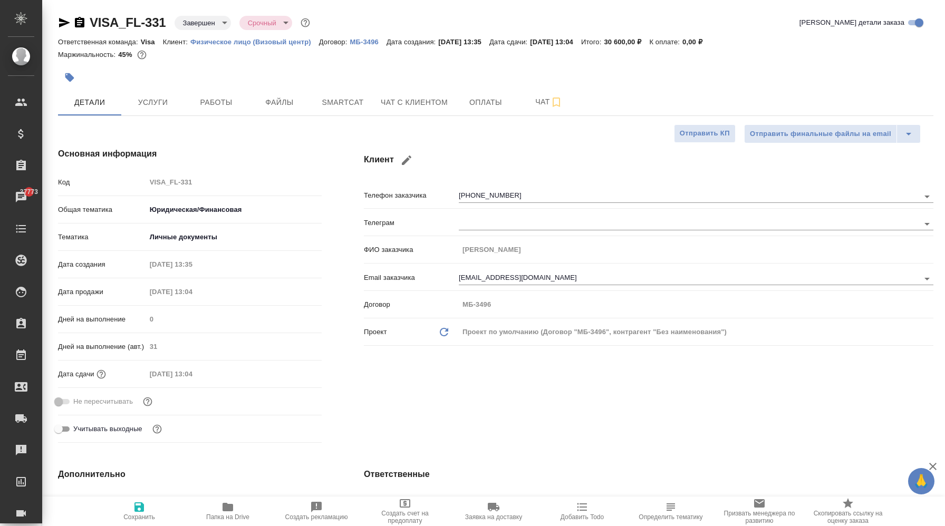
type textarea "x"
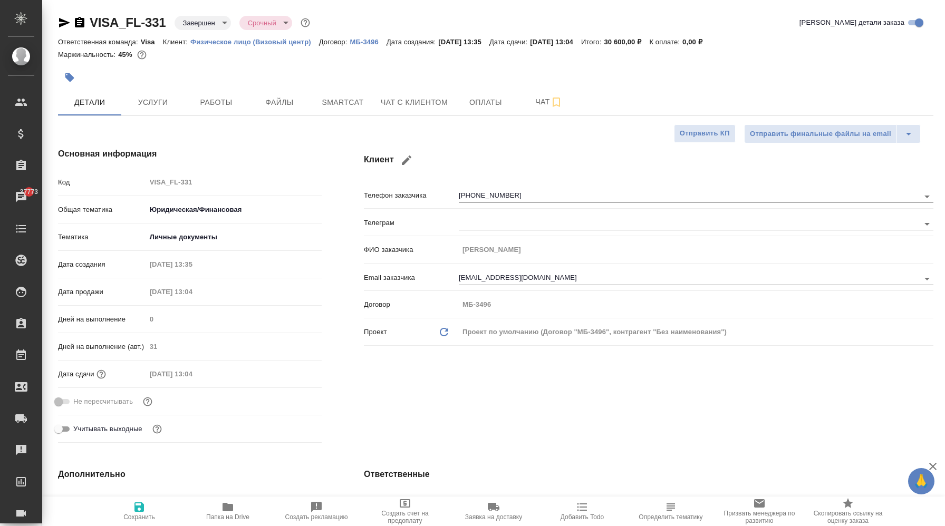
type textarea "x"
click at [227, 108] on span "Работы" at bounding box center [216, 102] width 51 height 13
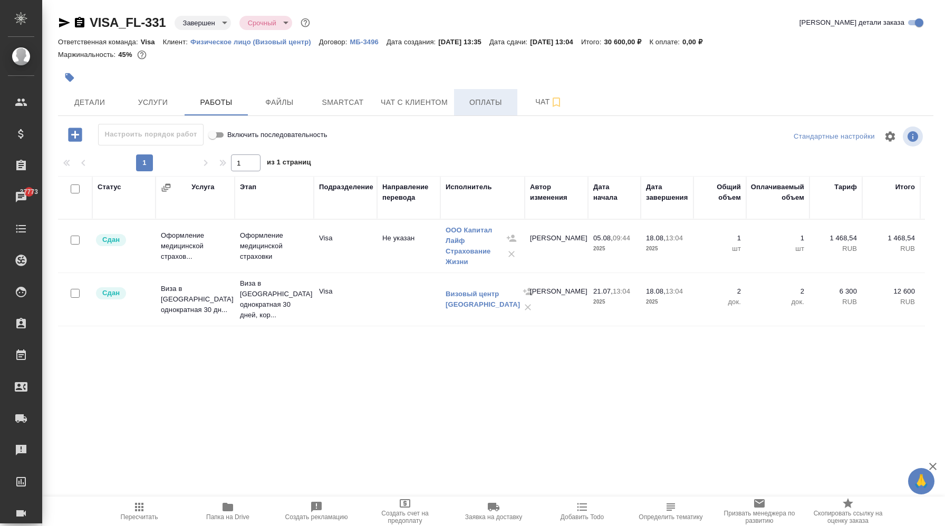
click at [505, 94] on button "Оплаты" at bounding box center [485, 102] width 63 height 26
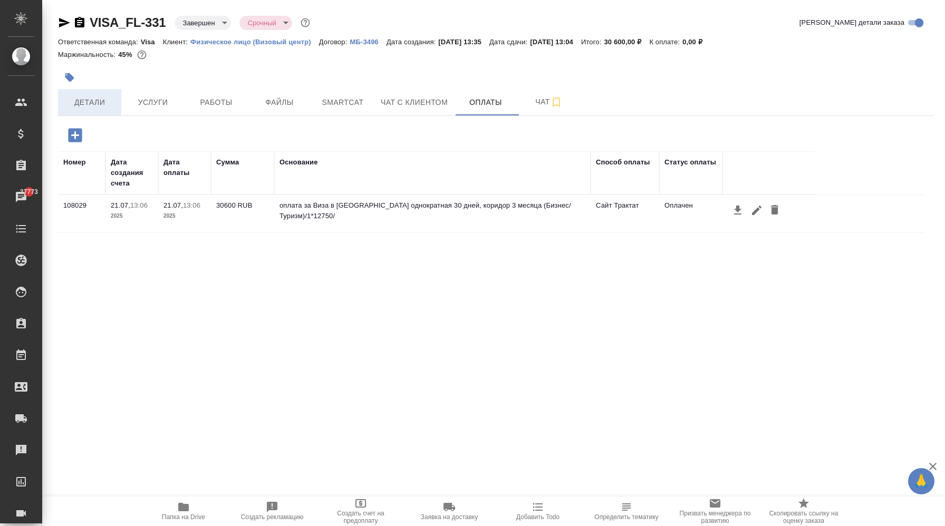
click at [104, 99] on span "Детали" at bounding box center [89, 102] width 51 height 13
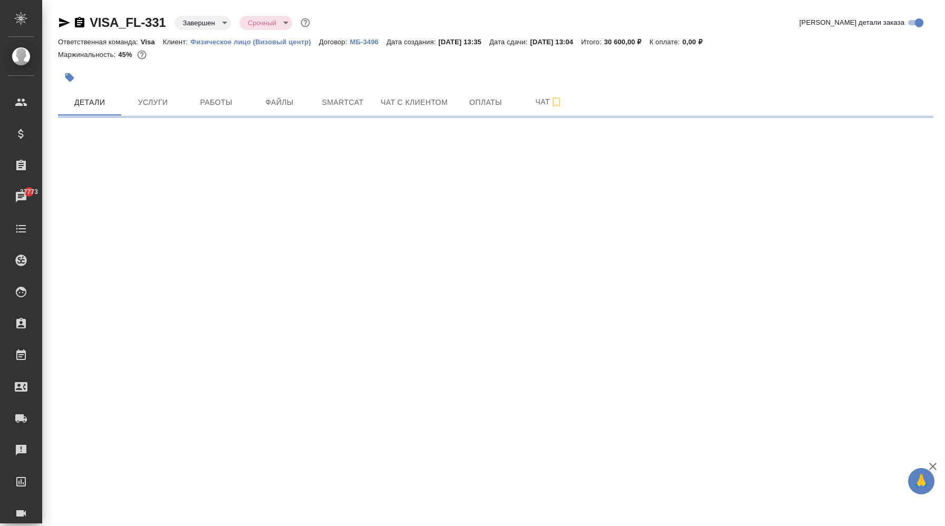
select select "RU"
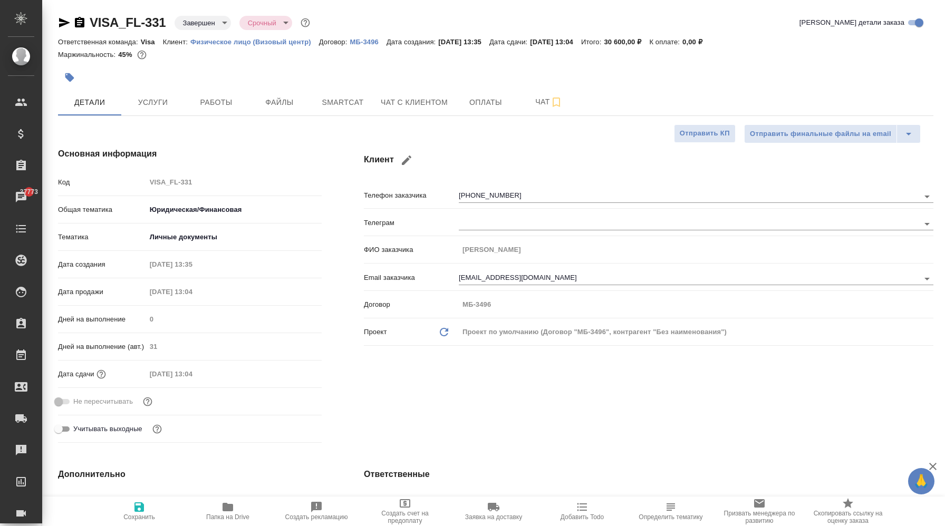
type textarea "x"
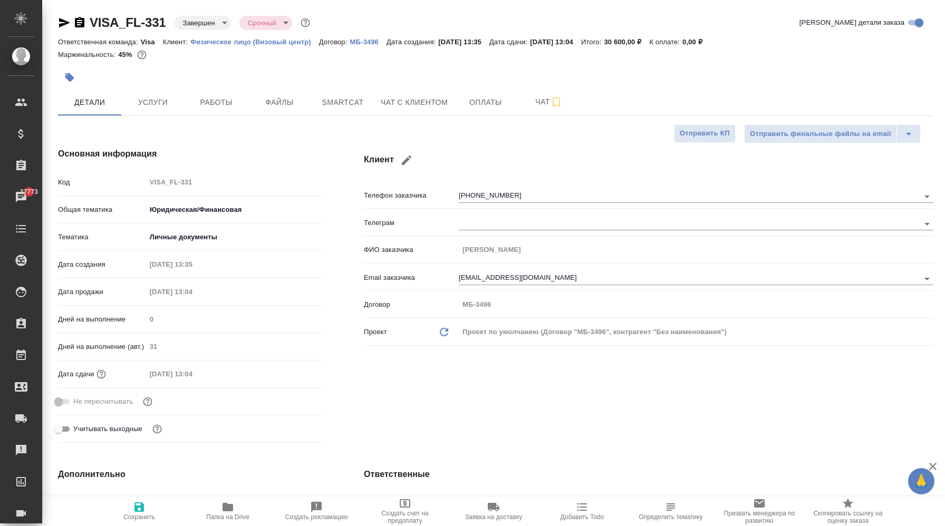
type textarea "x"
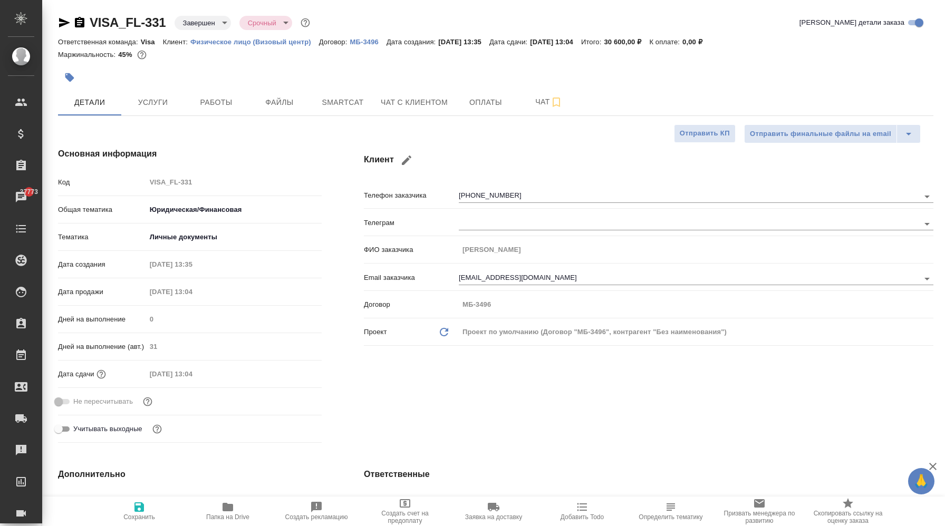
type textarea "x"
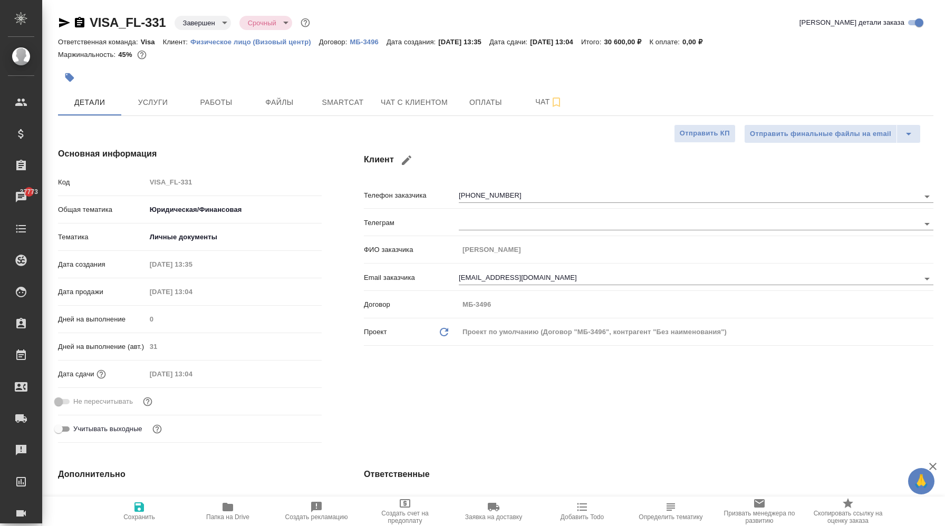
type textarea "x"
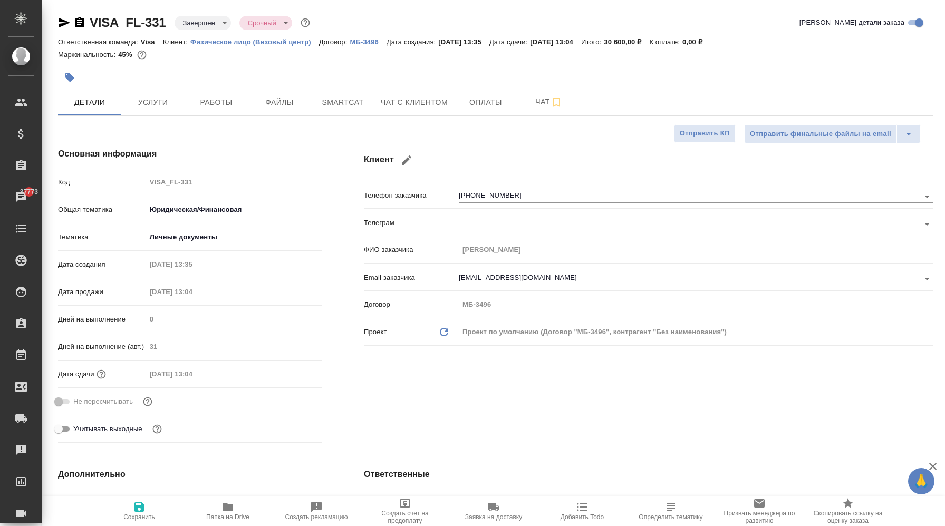
type textarea "x"
